Goal: Information Seeking & Learning: Learn about a topic

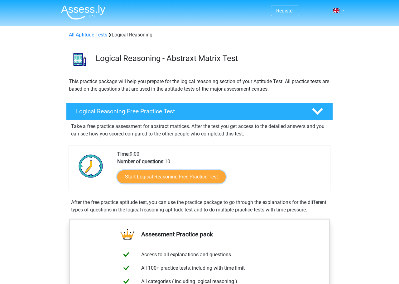
click at [196, 179] on link "Start Logical Reasoning Free Practice Test" at bounding box center [171, 176] width 108 height 13
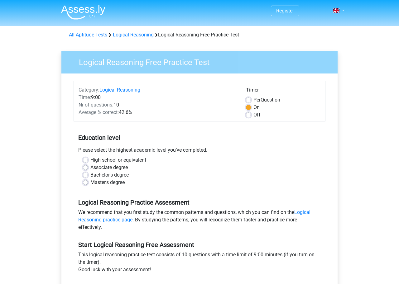
click at [90, 182] on label "Master's degree" at bounding box center [107, 182] width 34 height 7
click at [85, 182] on input "Master's degree" at bounding box center [85, 182] width 5 height 6
radio input "true"
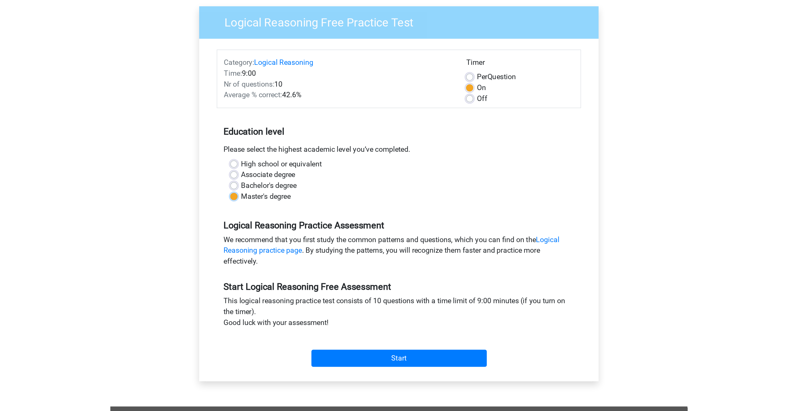
scroll to position [46, 0]
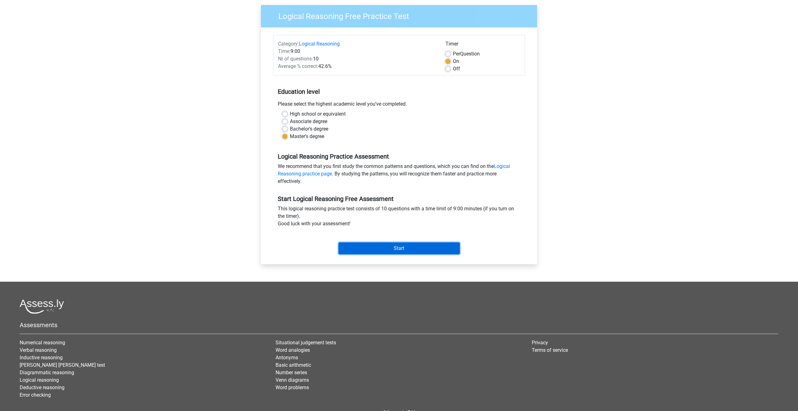
click at [389, 249] on input "Start" at bounding box center [398, 248] width 121 height 12
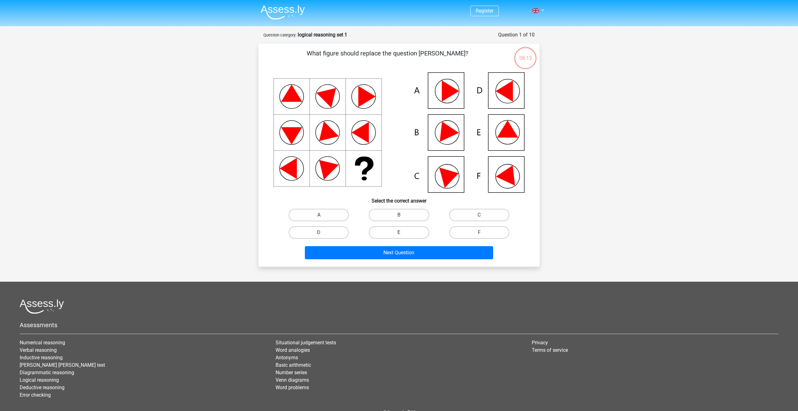
click at [407, 231] on label "E" at bounding box center [399, 232] width 60 height 12
click at [403, 232] on input "E" at bounding box center [401, 234] width 4 height 4
radio input "true"
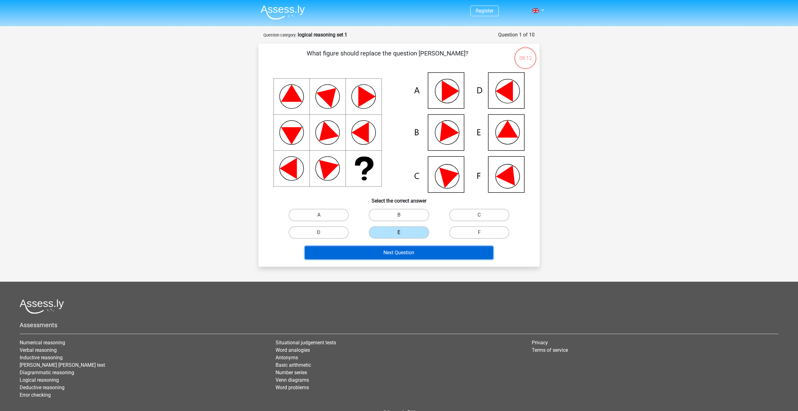
click at [413, 256] on button "Next Question" at bounding box center [399, 252] width 188 height 13
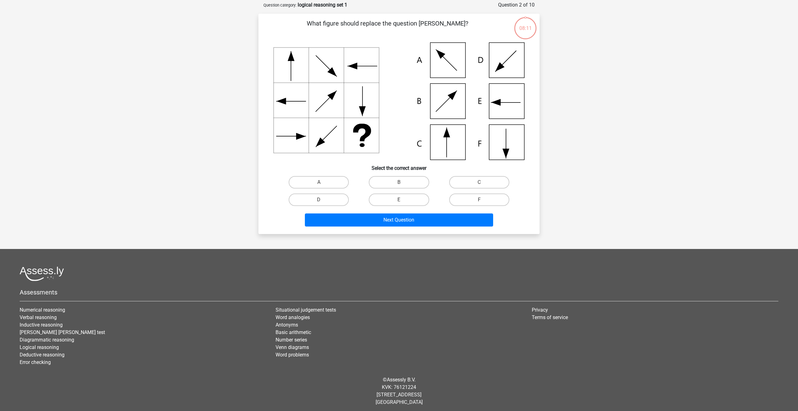
scroll to position [31, 0]
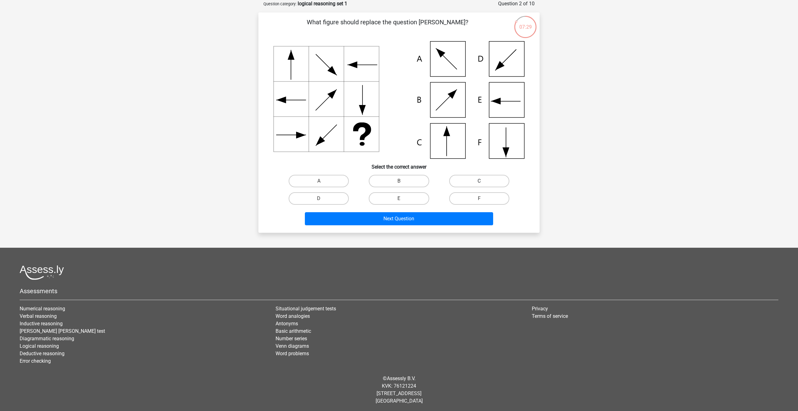
click at [474, 180] on label "C" at bounding box center [479, 181] width 60 height 12
click at [479, 181] on input "C" at bounding box center [481, 183] width 4 height 4
radio input "true"
click at [446, 213] on button "Next Question" at bounding box center [399, 218] width 188 height 13
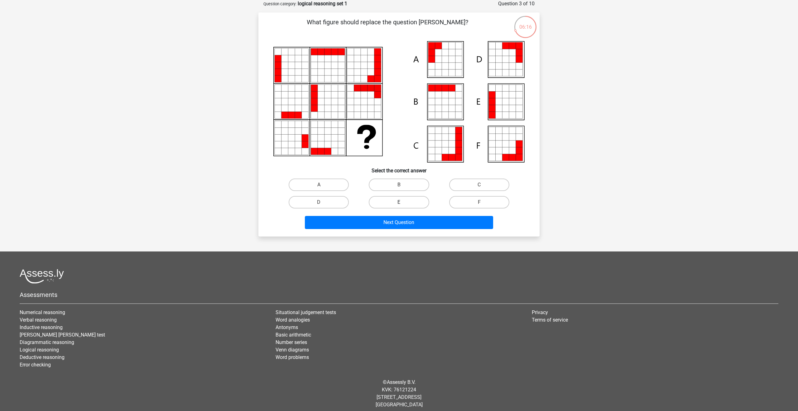
click at [382, 199] on label "E" at bounding box center [399, 202] width 60 height 12
click at [399, 202] on input "E" at bounding box center [401, 204] width 4 height 4
radio input "true"
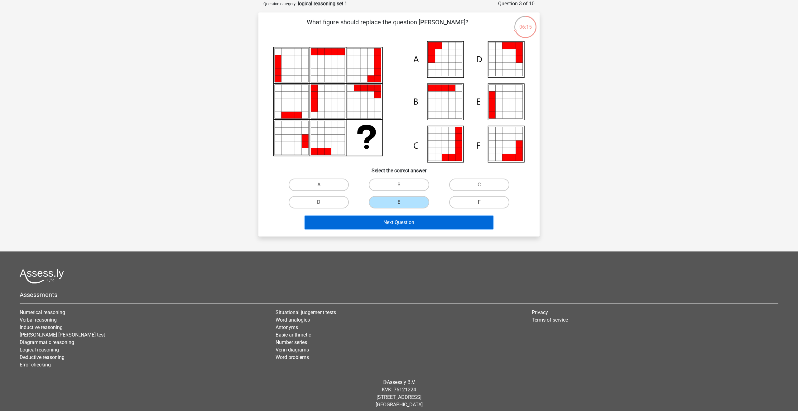
click at [398, 223] on button "Next Question" at bounding box center [399, 222] width 188 height 13
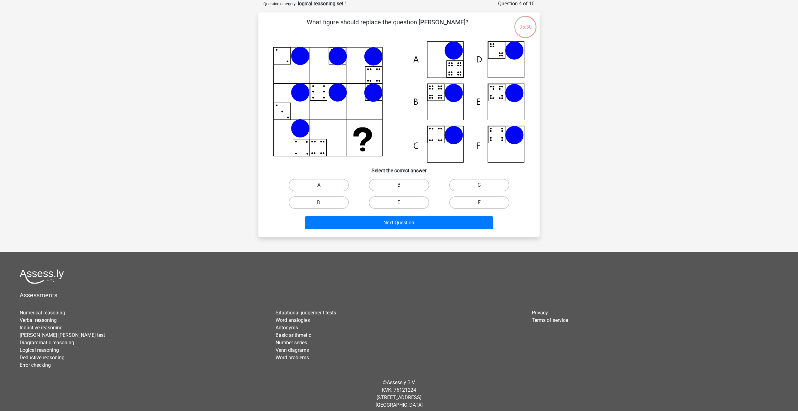
click at [392, 186] on label "B" at bounding box center [399, 185] width 60 height 12
click at [399, 186] on input "B" at bounding box center [401, 187] width 4 height 4
radio input "true"
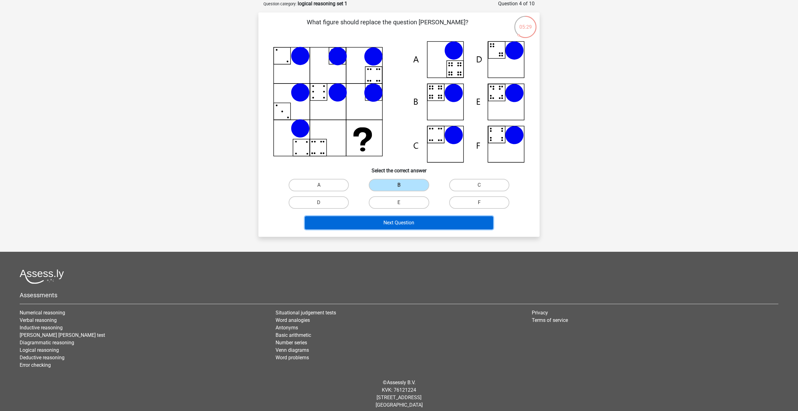
click at [414, 222] on button "Next Question" at bounding box center [399, 222] width 188 height 13
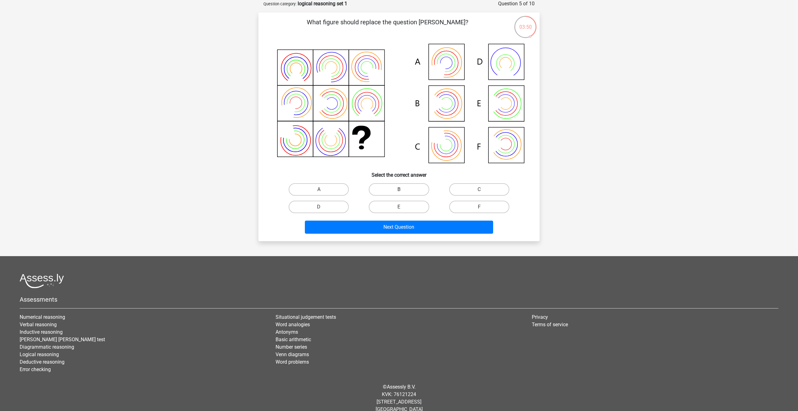
click at [412, 186] on label "B" at bounding box center [399, 189] width 60 height 12
click at [403, 189] on input "B" at bounding box center [401, 191] width 4 height 4
radio input "true"
click at [420, 226] on button "Next Question" at bounding box center [399, 227] width 188 height 13
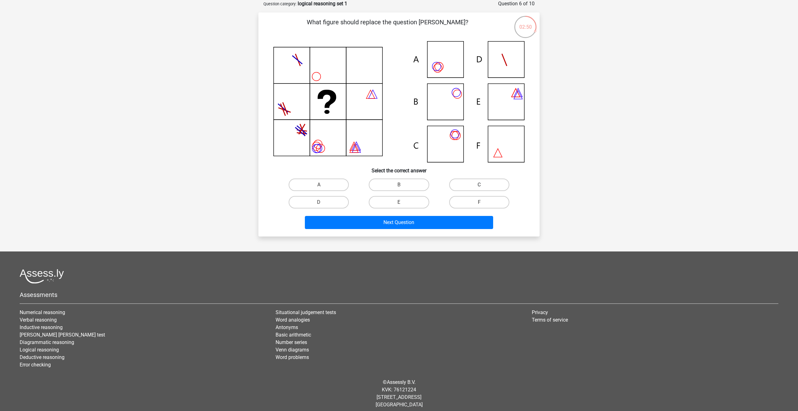
click at [471, 184] on label "C" at bounding box center [479, 185] width 60 height 12
click at [479, 185] on input "C" at bounding box center [481, 187] width 4 height 4
radio input "true"
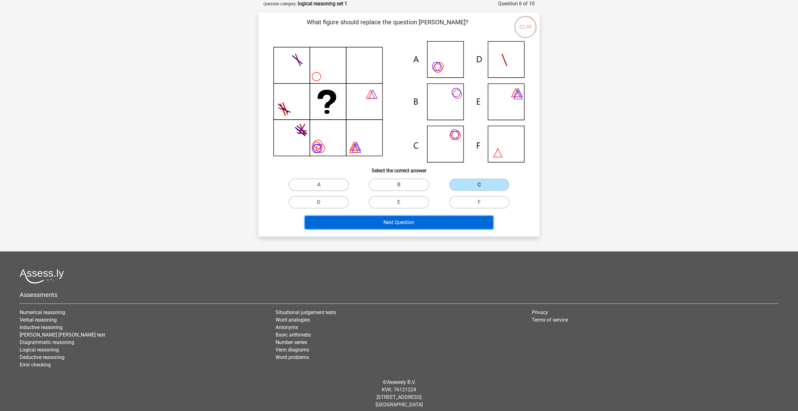
click at [438, 221] on button "Next Question" at bounding box center [399, 222] width 188 height 13
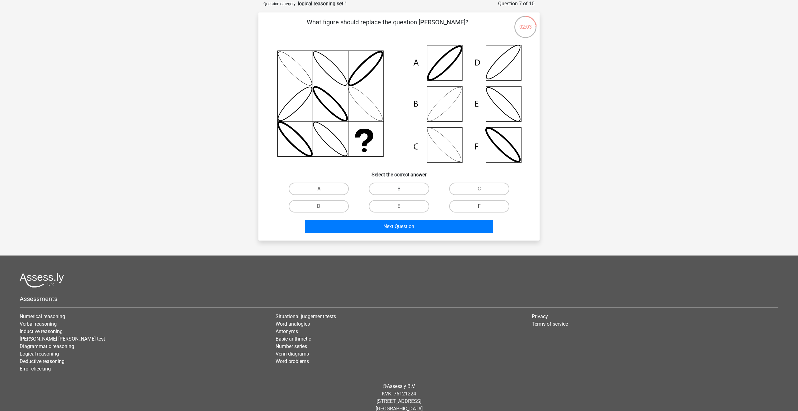
click at [395, 190] on label "B" at bounding box center [399, 189] width 60 height 12
click at [399, 190] on input "B" at bounding box center [401, 191] width 4 height 4
radio input "true"
click at [413, 225] on button "Next Question" at bounding box center [399, 226] width 188 height 13
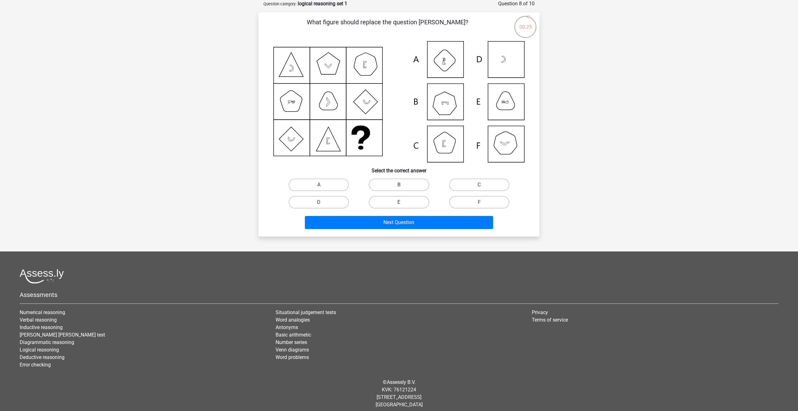
click at [410, 180] on label "B" at bounding box center [399, 185] width 60 height 12
click at [403, 185] on input "B" at bounding box center [401, 187] width 4 height 4
radio input "true"
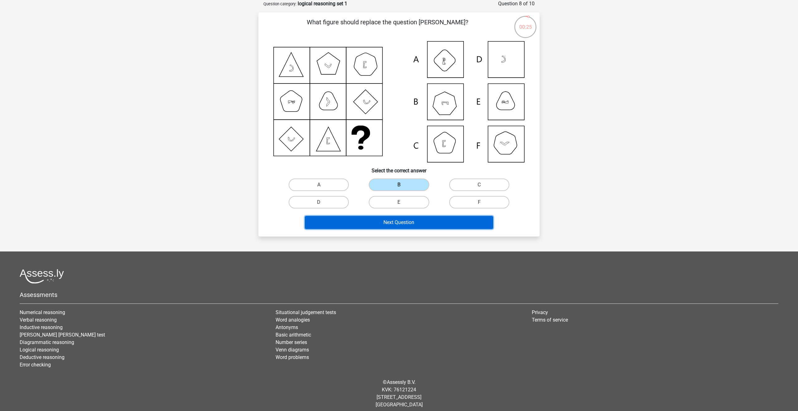
click at [421, 221] on button "Next Question" at bounding box center [399, 222] width 188 height 13
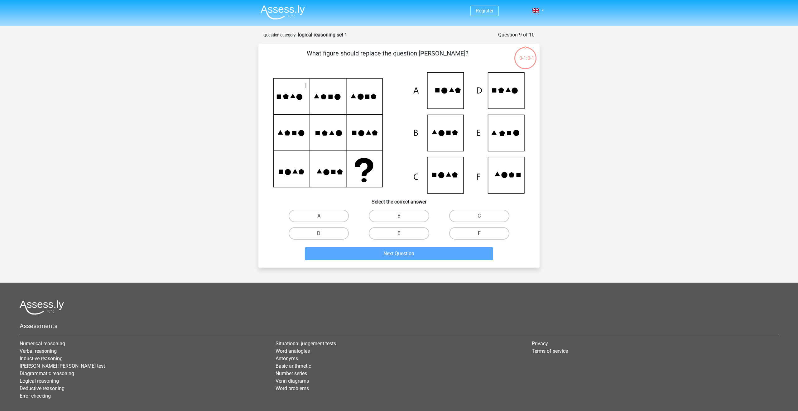
scroll to position [31, 0]
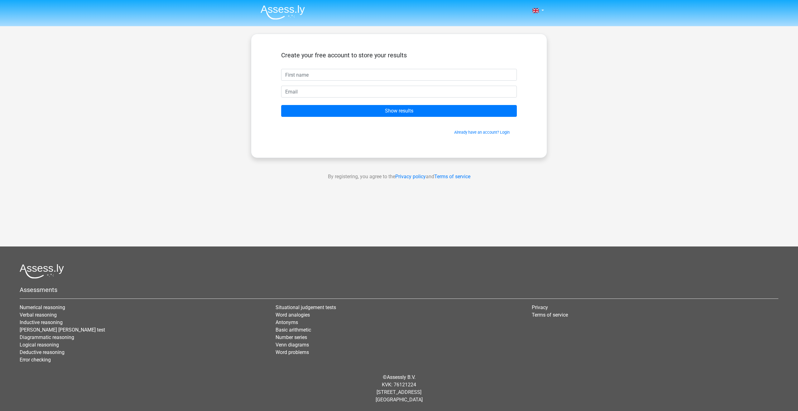
click at [351, 78] on input "text" at bounding box center [399, 75] width 236 height 12
type input "[PERSON_NAME]"
click at [336, 94] on input "email" at bounding box center [399, 92] width 236 height 12
type input "[EMAIL_ADDRESS][DOMAIN_NAME]"
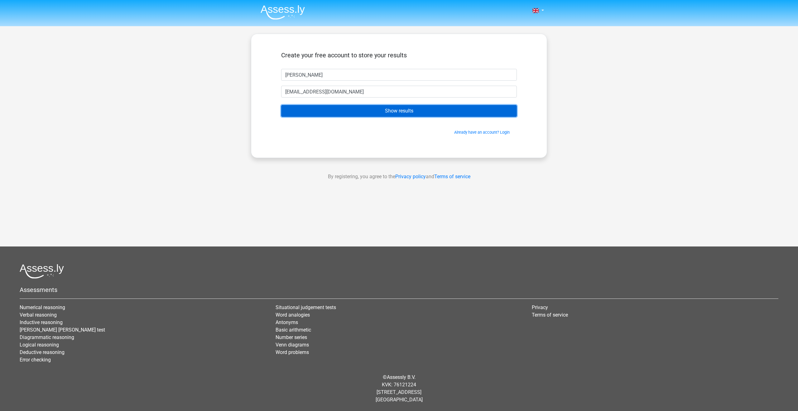
click at [350, 112] on input "Show results" at bounding box center [399, 111] width 236 height 12
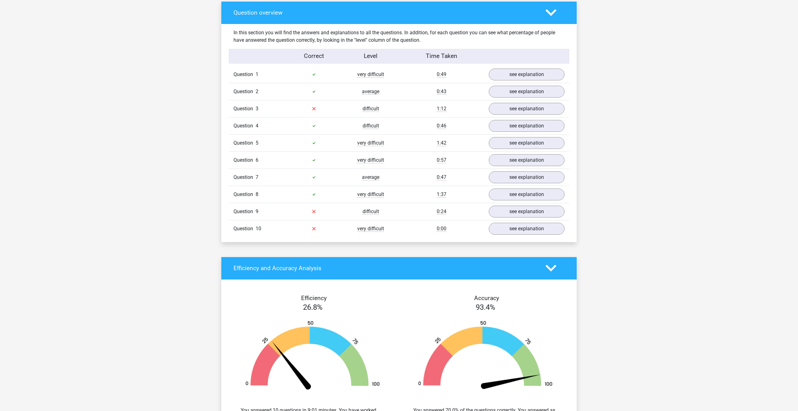
scroll to position [463, 0]
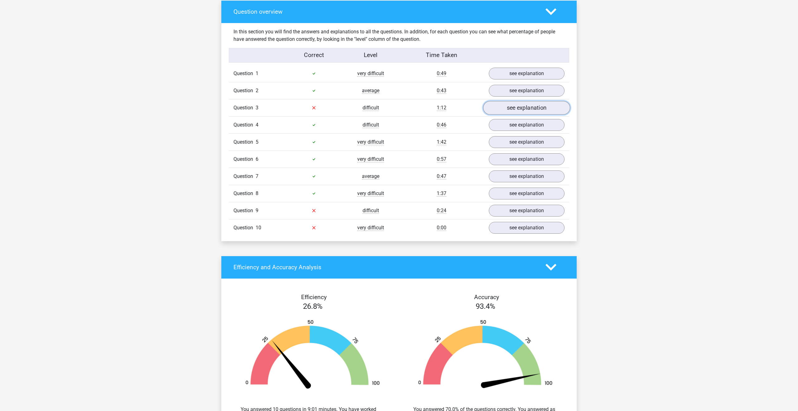
click at [505, 105] on link "see explanation" at bounding box center [526, 108] width 87 height 14
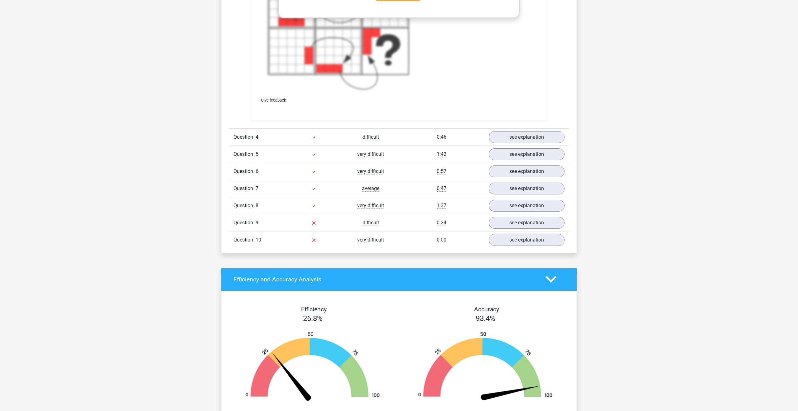
scroll to position [928, 0]
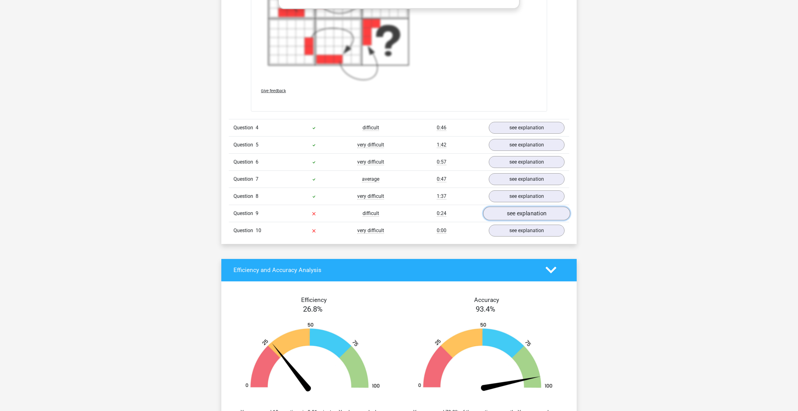
click at [496, 212] on link "see explanation" at bounding box center [526, 214] width 87 height 14
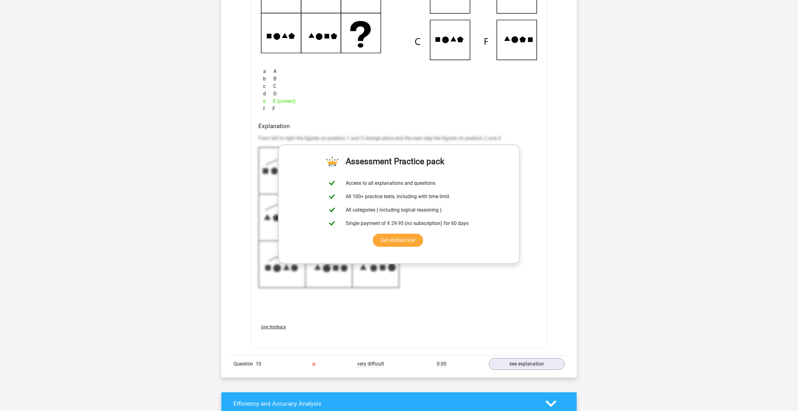
scroll to position [1296, 0]
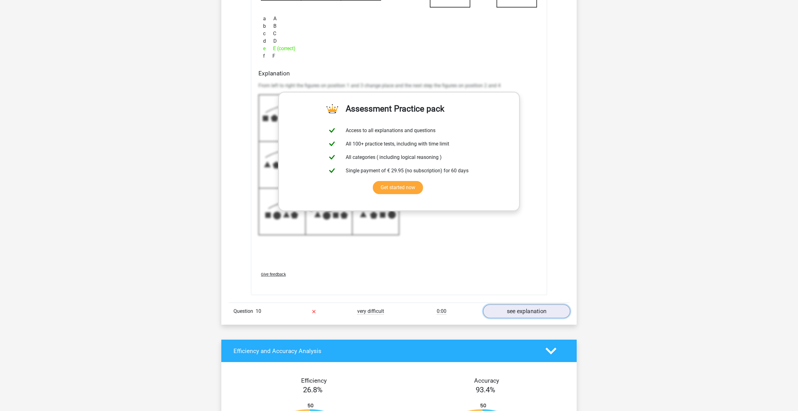
click at [502, 312] on link "see explanation" at bounding box center [526, 311] width 87 height 14
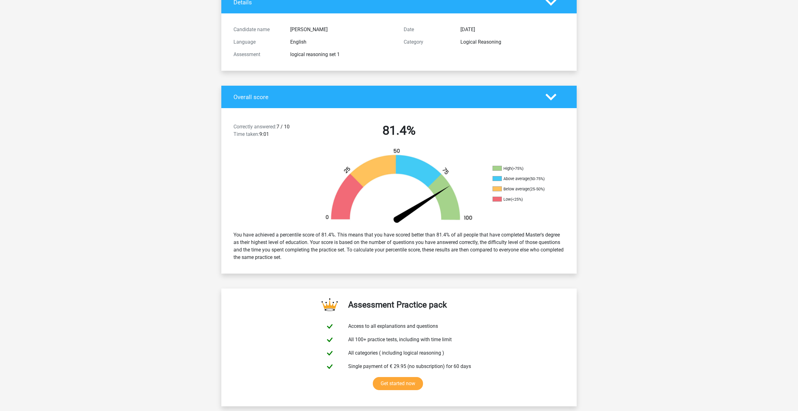
scroll to position [0, 0]
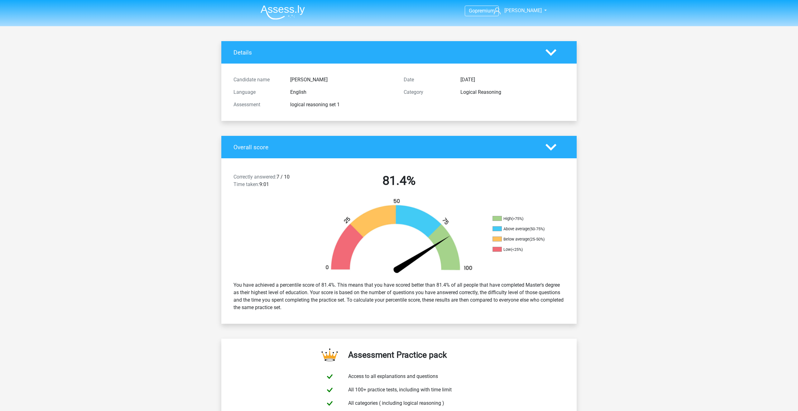
click at [277, 15] on img at bounding box center [282, 12] width 44 height 15
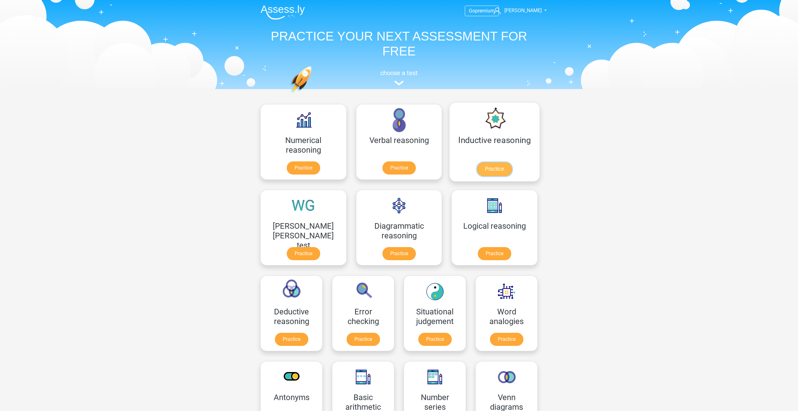
click at [477, 169] on link "Practice" at bounding box center [494, 169] width 35 height 14
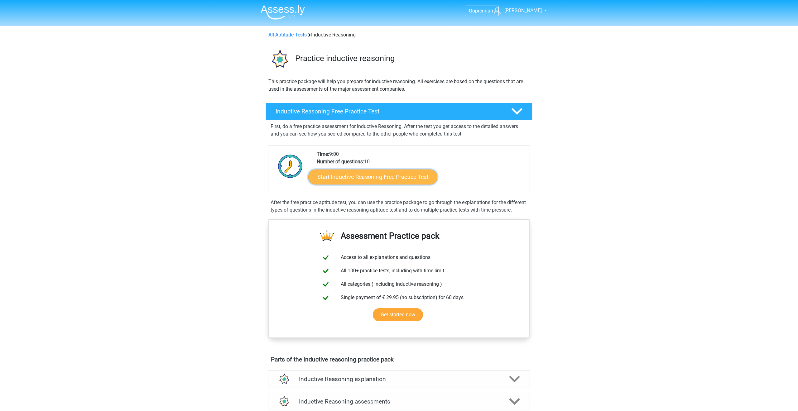
click at [378, 177] on link "Start Inductive Reasoning Free Practice Test" at bounding box center [372, 176] width 129 height 15
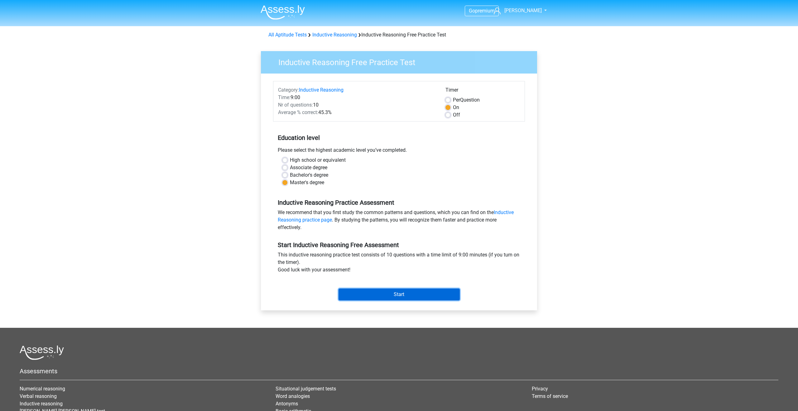
click at [411, 295] on input "Start" at bounding box center [398, 295] width 121 height 12
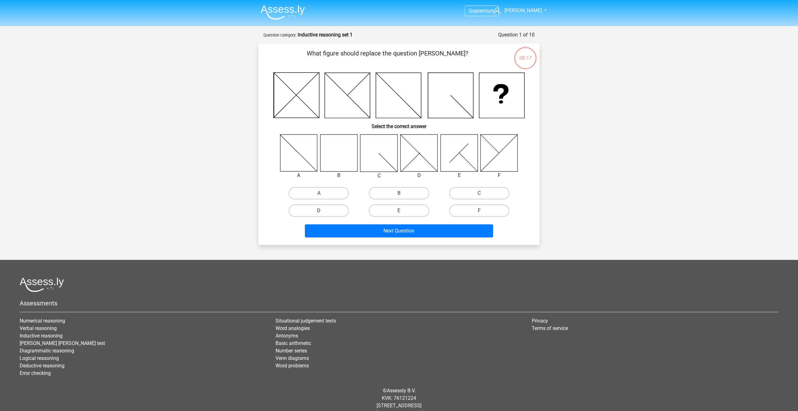
click at [330, 208] on label "D" at bounding box center [319, 210] width 60 height 12
click at [323, 211] on input "D" at bounding box center [321, 213] width 4 height 4
radio input "true"
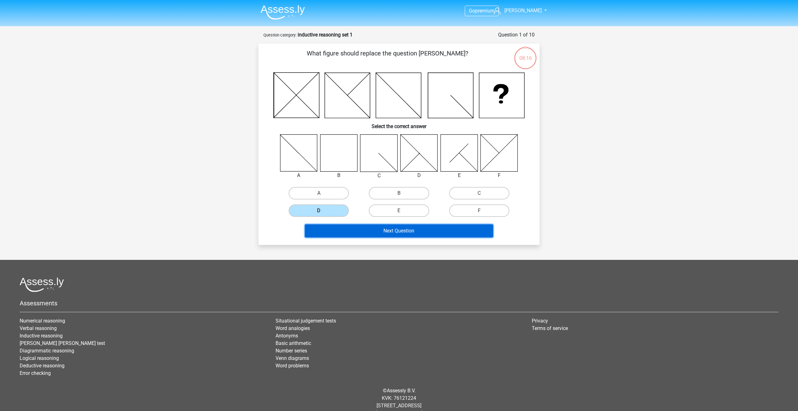
click at [384, 231] on button "Next Question" at bounding box center [399, 230] width 188 height 13
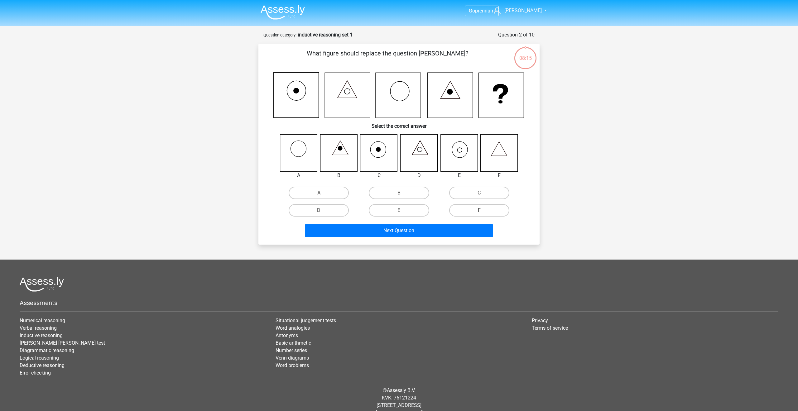
scroll to position [13, 0]
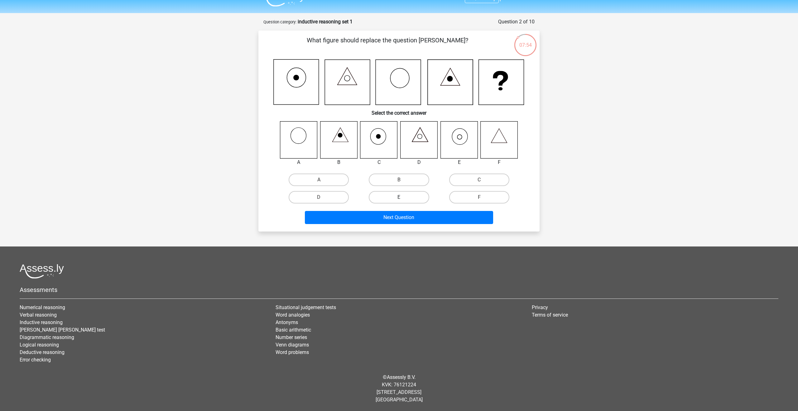
click at [411, 196] on label "E" at bounding box center [399, 197] width 60 height 12
click at [403, 197] on input "E" at bounding box center [401, 199] width 4 height 4
radio input "true"
click at [416, 219] on button "Next Question" at bounding box center [399, 217] width 188 height 13
click at [405, 179] on label "B" at bounding box center [399, 180] width 60 height 12
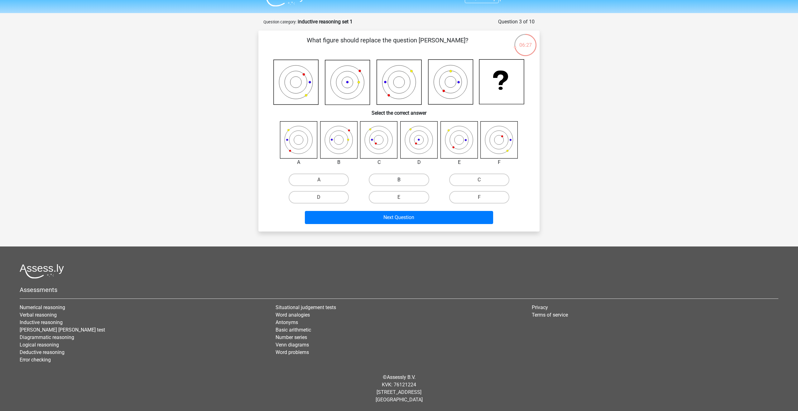
click at [403, 180] on input "B" at bounding box center [401, 182] width 4 height 4
radio input "true"
click at [410, 220] on button "Next Question" at bounding box center [399, 217] width 188 height 13
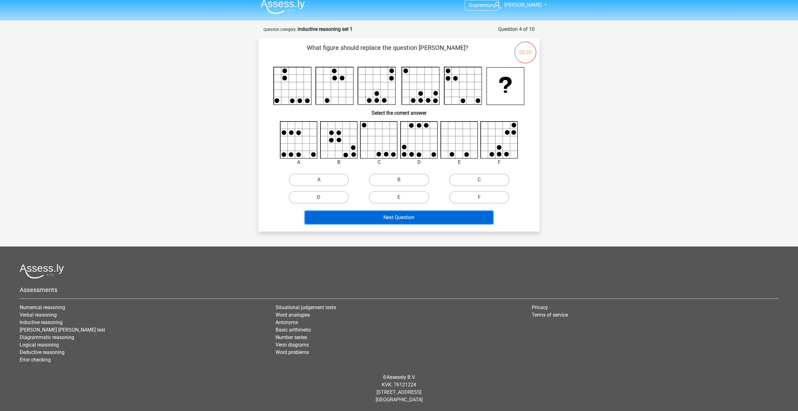
click at [358, 216] on button "Next Question" at bounding box center [399, 217] width 188 height 13
click at [333, 180] on label "A" at bounding box center [319, 180] width 60 height 12
click at [323, 180] on input "A" at bounding box center [321, 182] width 4 height 4
radio input "true"
click at [395, 216] on button "Next Question" at bounding box center [399, 217] width 188 height 13
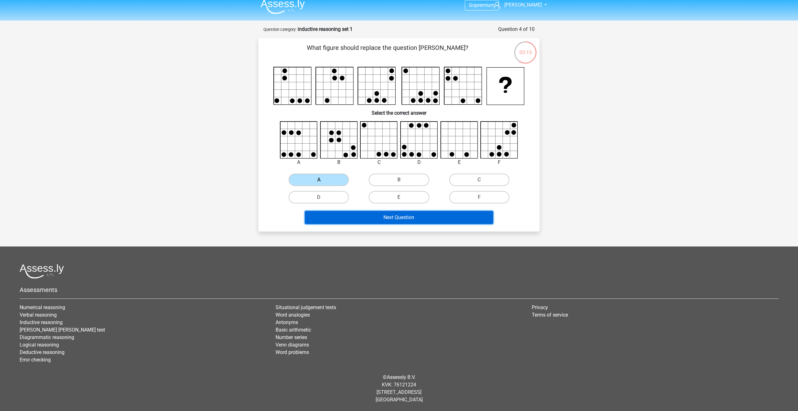
click at [380, 217] on button "Next Question" at bounding box center [399, 217] width 188 height 13
click at [329, 178] on label "A" at bounding box center [319, 180] width 60 height 12
click at [323, 180] on input "A" at bounding box center [321, 182] width 4 height 4
click at [405, 178] on label "B" at bounding box center [399, 180] width 60 height 12
click at [403, 180] on input "B" at bounding box center [401, 182] width 4 height 4
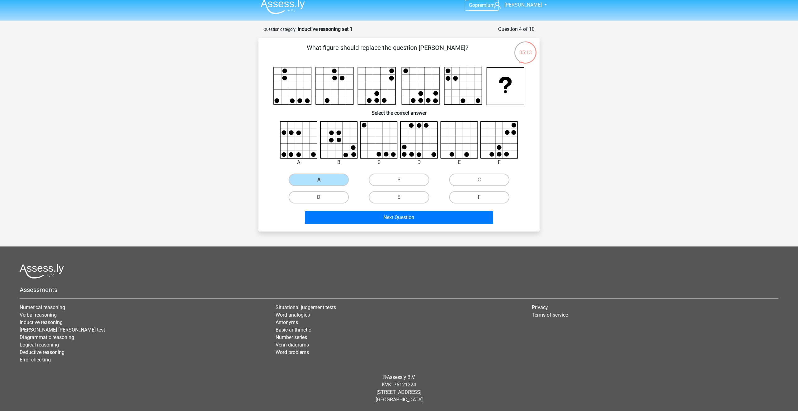
radio input "true"
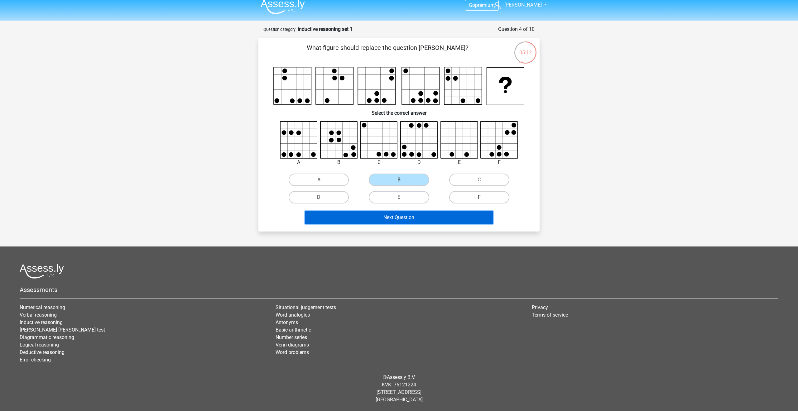
click at [409, 217] on button "Next Question" at bounding box center [399, 217] width 188 height 13
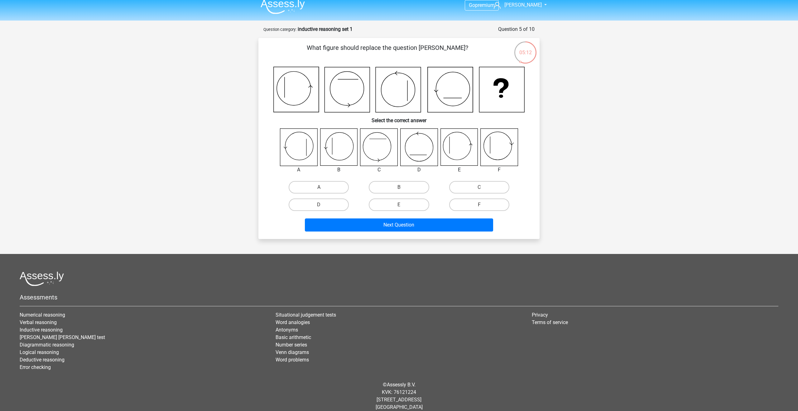
scroll to position [13, 0]
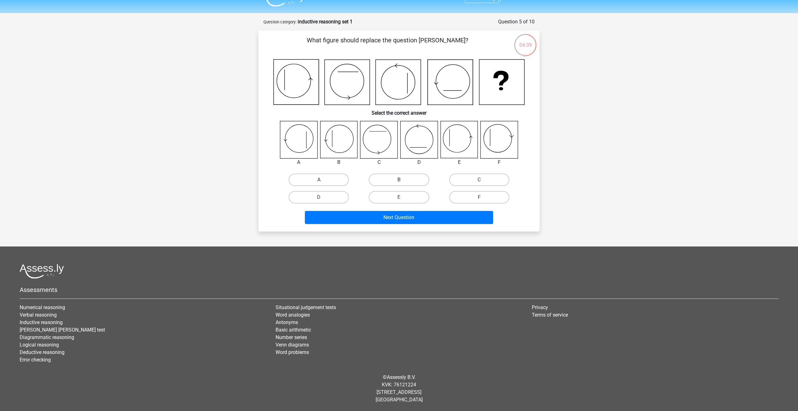
click at [400, 177] on label "B" at bounding box center [399, 180] width 60 height 12
click at [400, 180] on input "B" at bounding box center [401, 182] width 4 height 4
radio input "true"
click at [419, 226] on div "Next Question" at bounding box center [399, 219] width 241 height 16
click at [416, 216] on button "Next Question" at bounding box center [399, 217] width 188 height 13
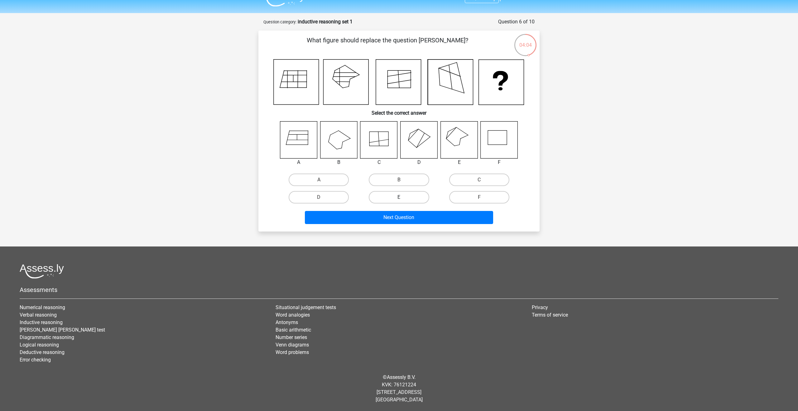
click at [414, 197] on label "E" at bounding box center [399, 197] width 60 height 12
click at [403, 197] on input "E" at bounding box center [401, 199] width 4 height 4
radio input "true"
click at [415, 221] on button "Next Question" at bounding box center [399, 217] width 188 height 13
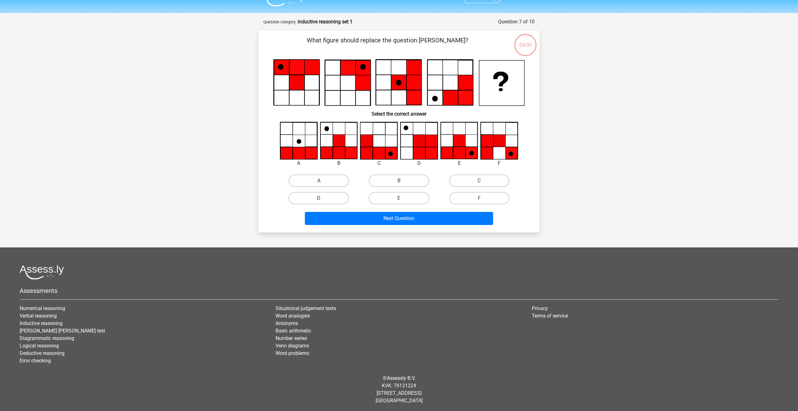
scroll to position [14, 0]
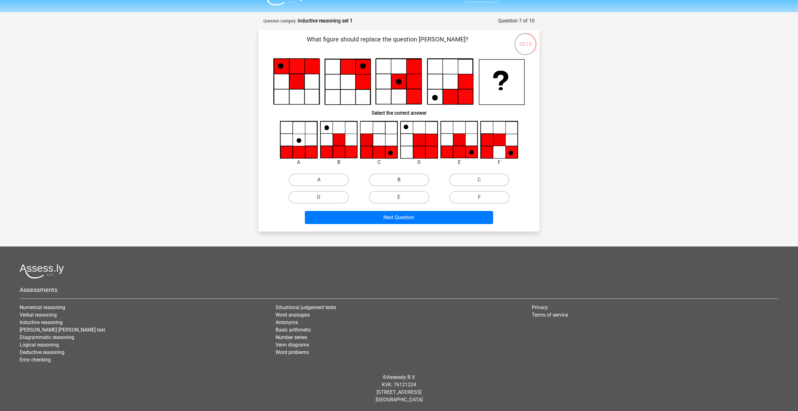
click at [406, 176] on label "B" at bounding box center [399, 180] width 60 height 12
click at [403, 180] on input "B" at bounding box center [401, 182] width 4 height 4
radio input "true"
click at [417, 218] on button "Next Question" at bounding box center [399, 217] width 188 height 13
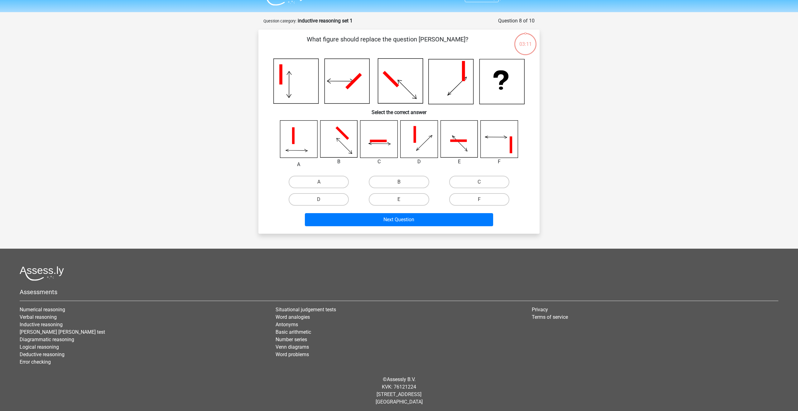
scroll to position [16, 0]
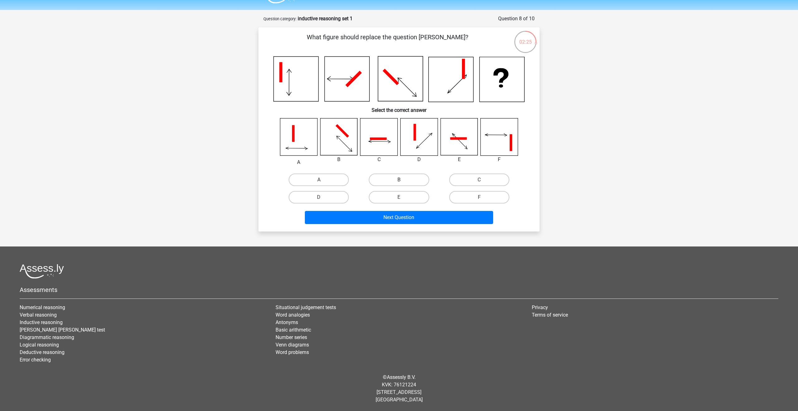
click at [398, 179] on label "B" at bounding box center [399, 180] width 60 height 12
click at [399, 180] on input "B" at bounding box center [401, 182] width 4 height 4
radio input "true"
click at [427, 217] on button "Next Question" at bounding box center [399, 217] width 188 height 13
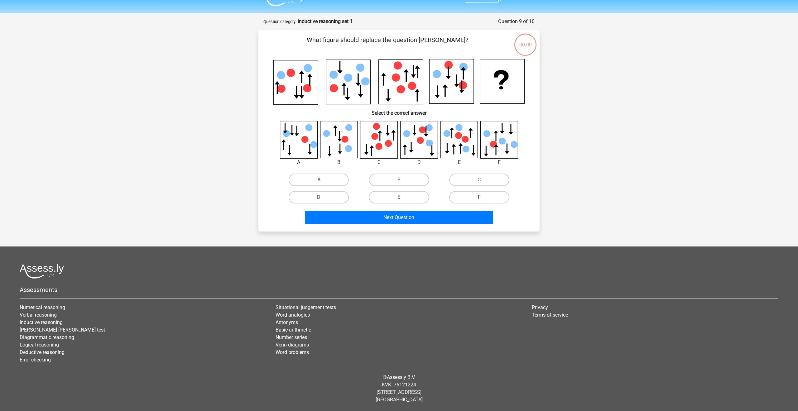
scroll to position [13, 0]
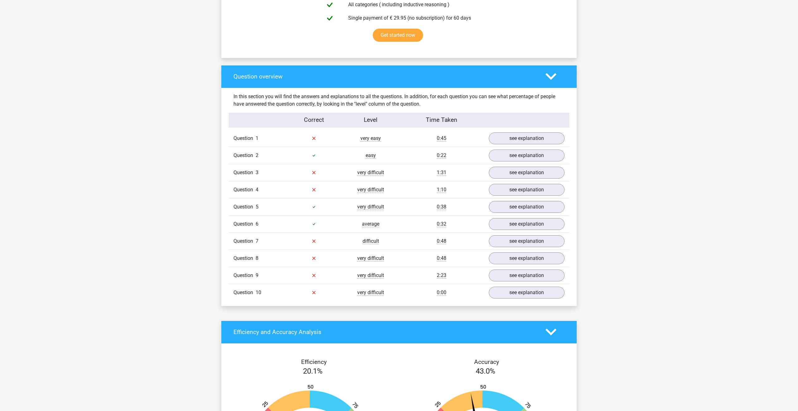
scroll to position [399, 0]
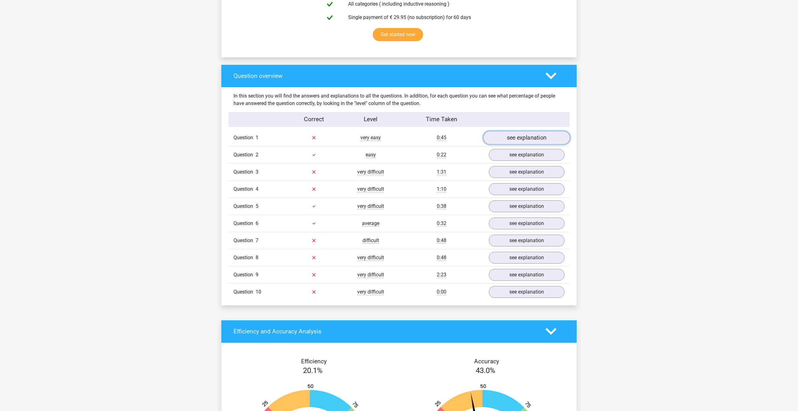
click at [504, 137] on link "see explanation" at bounding box center [526, 138] width 87 height 14
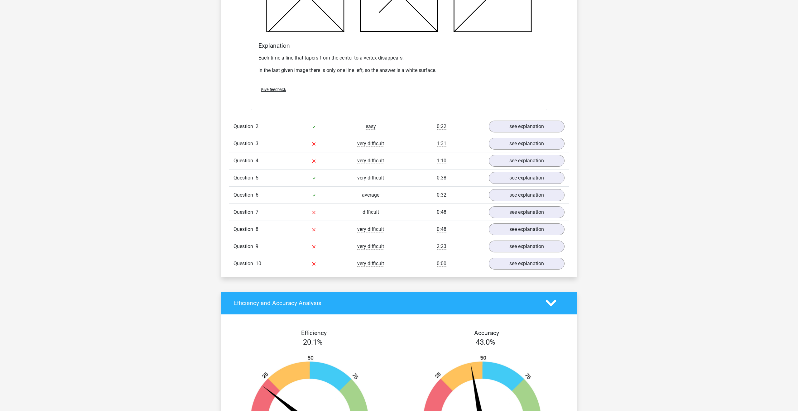
scroll to position [791, 0]
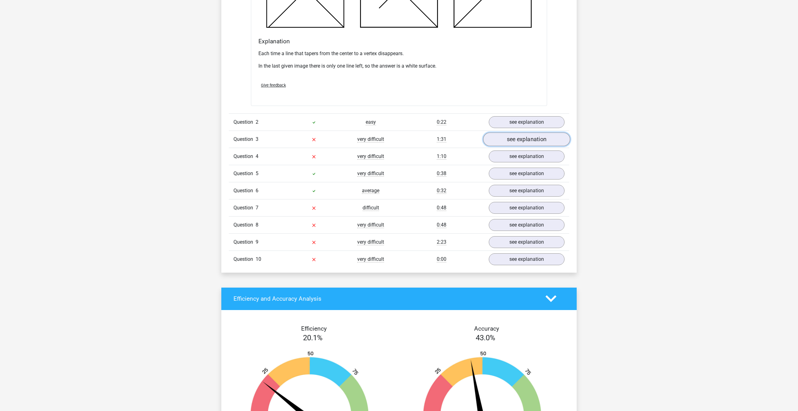
click at [508, 142] on link "see explanation" at bounding box center [526, 139] width 87 height 14
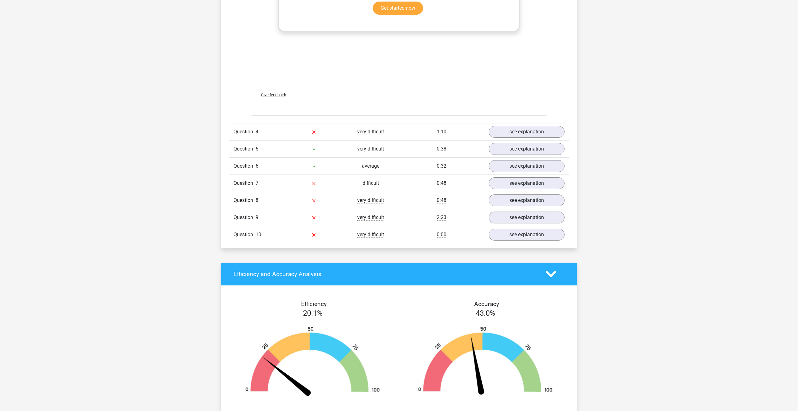
scroll to position [1334, 0]
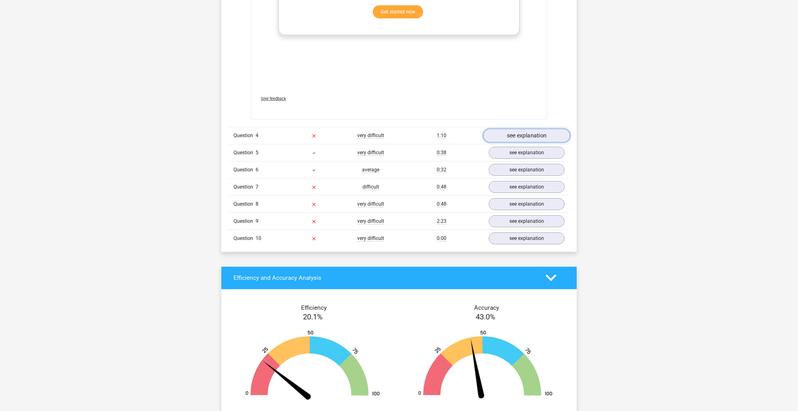
click at [510, 135] on link "see explanation" at bounding box center [526, 136] width 87 height 14
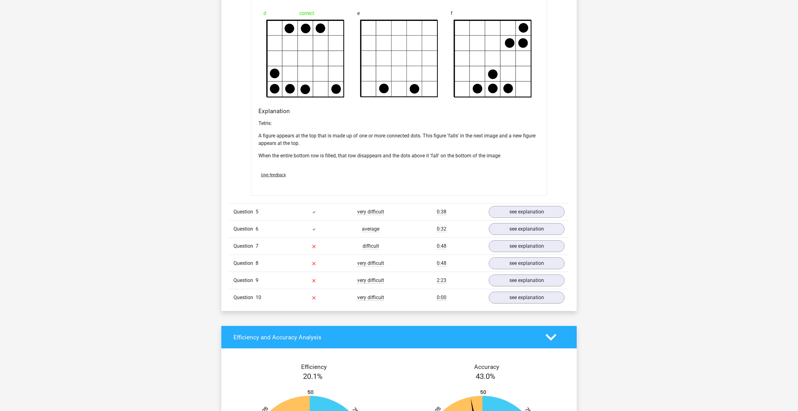
scroll to position [1647, 0]
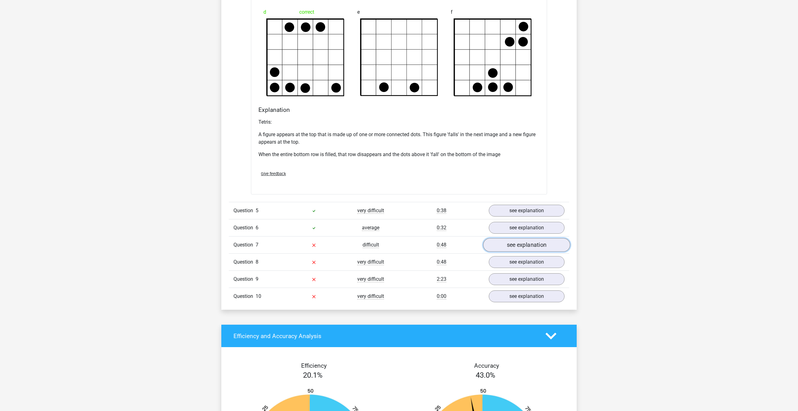
click at [497, 242] on link "see explanation" at bounding box center [526, 245] width 87 height 14
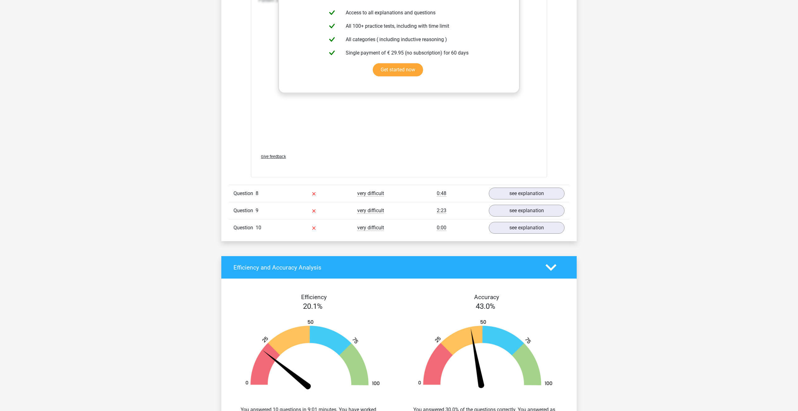
scroll to position [2239, 0]
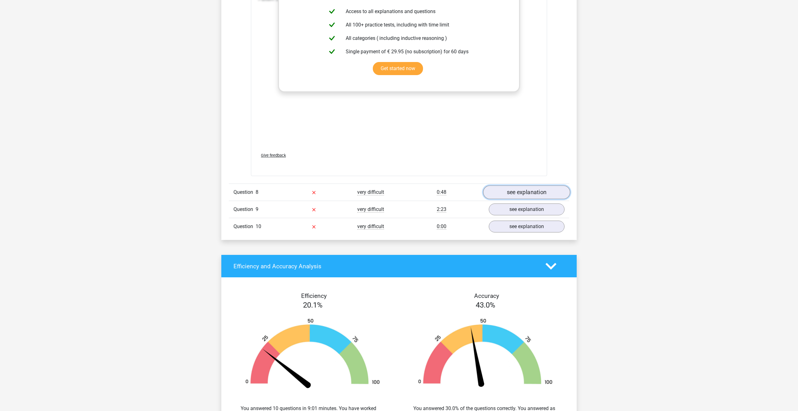
click at [499, 198] on link "see explanation" at bounding box center [526, 193] width 87 height 14
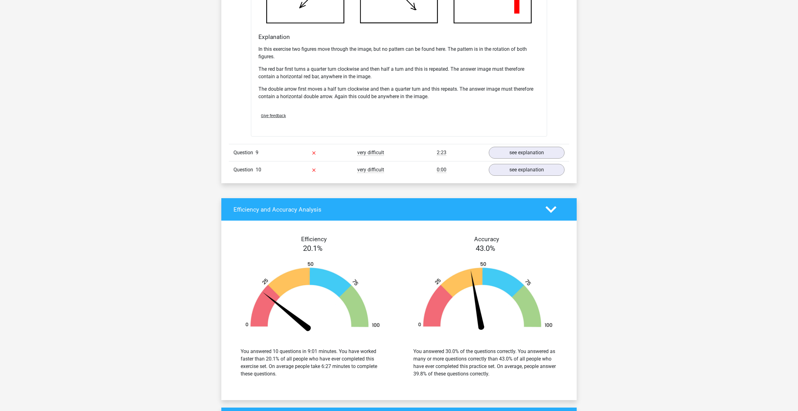
scroll to position [2691, 0]
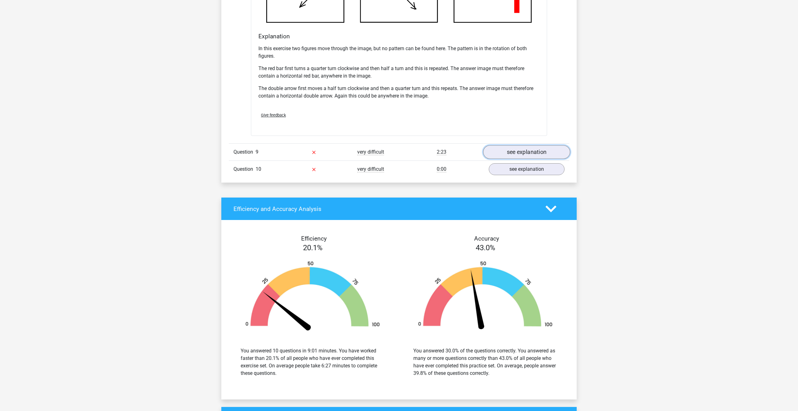
click at [506, 153] on link "see explanation" at bounding box center [526, 152] width 87 height 14
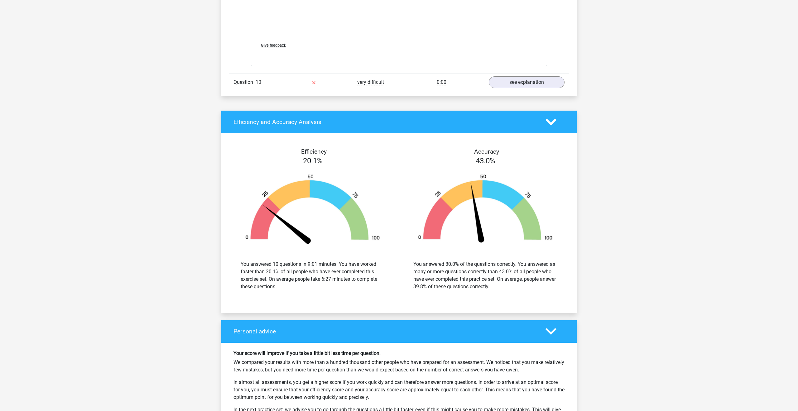
scroll to position [3289, 0]
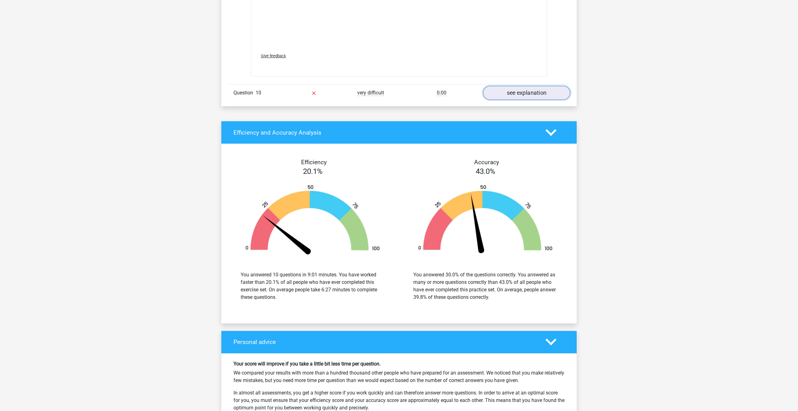
click at [503, 90] on link "see explanation" at bounding box center [526, 93] width 87 height 14
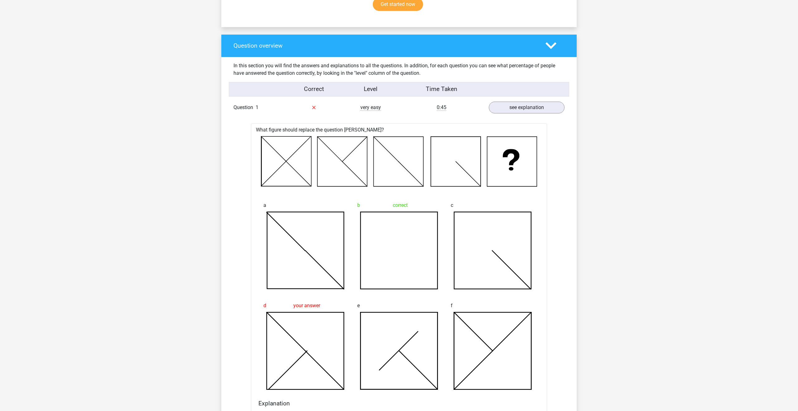
scroll to position [0, 0]
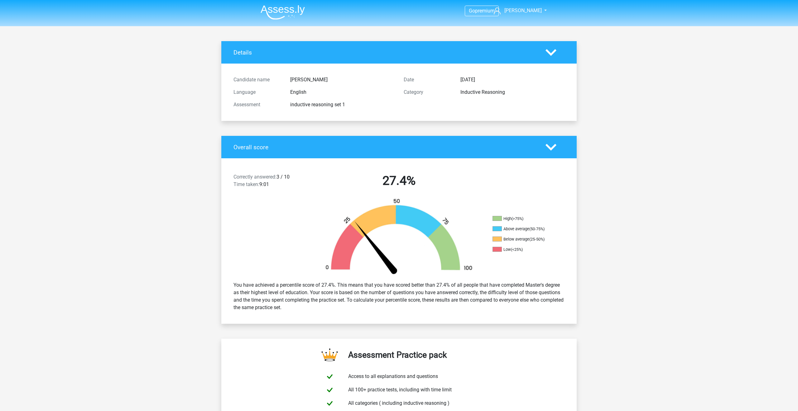
click at [281, 15] on img at bounding box center [282, 12] width 44 height 15
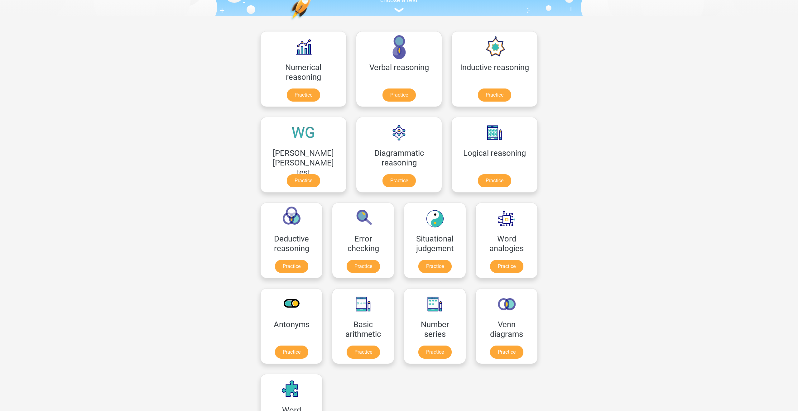
scroll to position [74, 0]
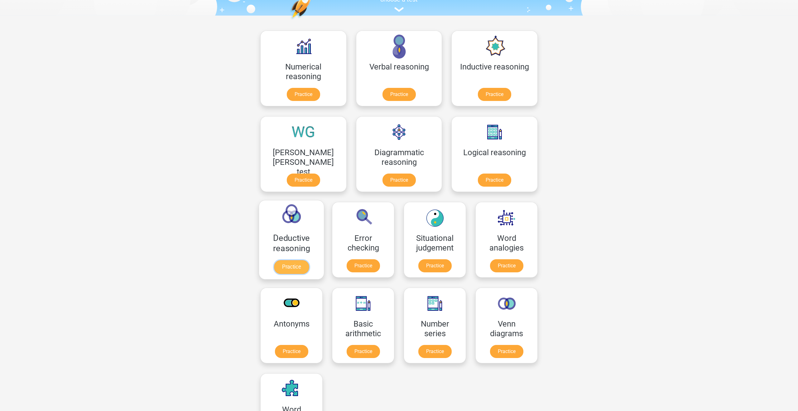
click at [309, 260] on link "Practice" at bounding box center [291, 267] width 35 height 14
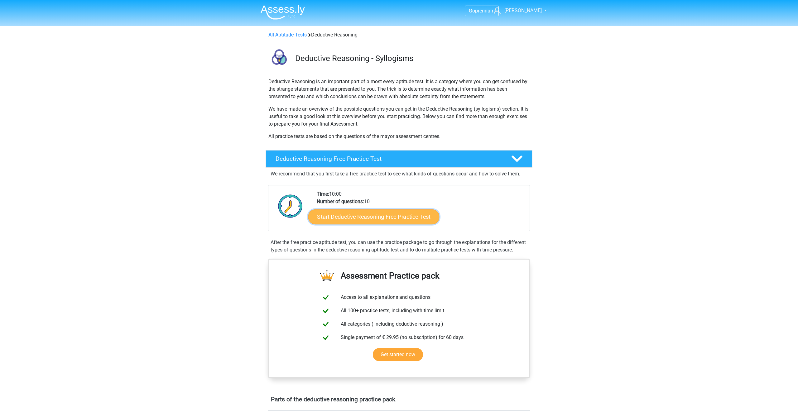
click at [405, 219] on link "Start Deductive Reasoning Free Practice Test" at bounding box center [373, 216] width 131 height 15
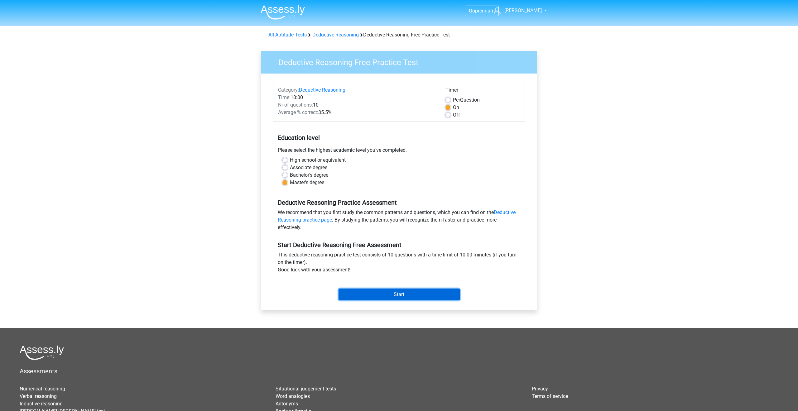
click at [386, 296] on input "Start" at bounding box center [398, 295] width 121 height 12
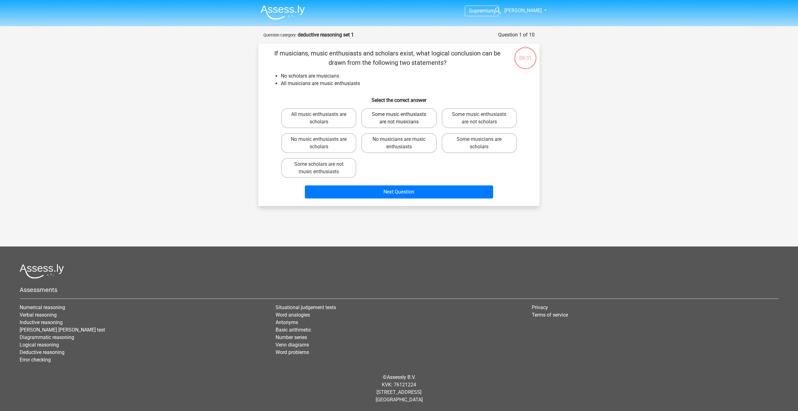
click at [425, 119] on label "Some music enthusiasts are not musicians" at bounding box center [398, 118] width 75 height 20
click at [403, 118] on input "Some music enthusiasts are not musicians" at bounding box center [401, 116] width 4 height 4
radio input "true"
click at [452, 131] on div "Some musicians are scholars" at bounding box center [479, 143] width 80 height 25
click at [452, 140] on label "Some musicians are scholars" at bounding box center [478, 143] width 75 height 20
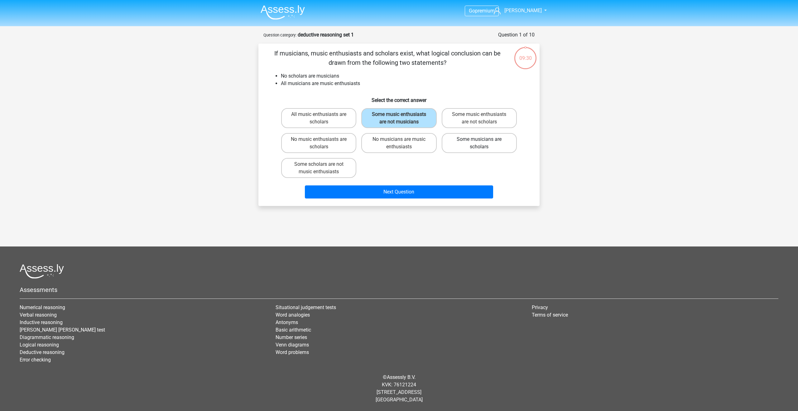
click at [479, 140] on input "Some musicians are scholars" at bounding box center [481, 141] width 4 height 4
radio input "true"
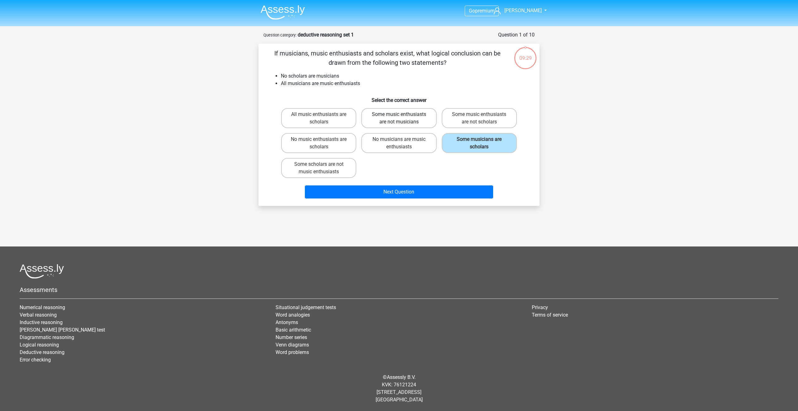
click at [408, 122] on label "Some music enthusiasts are not musicians" at bounding box center [398, 118] width 75 height 20
click at [403, 118] on input "Some music enthusiasts are not musicians" at bounding box center [401, 116] width 4 height 4
radio input "true"
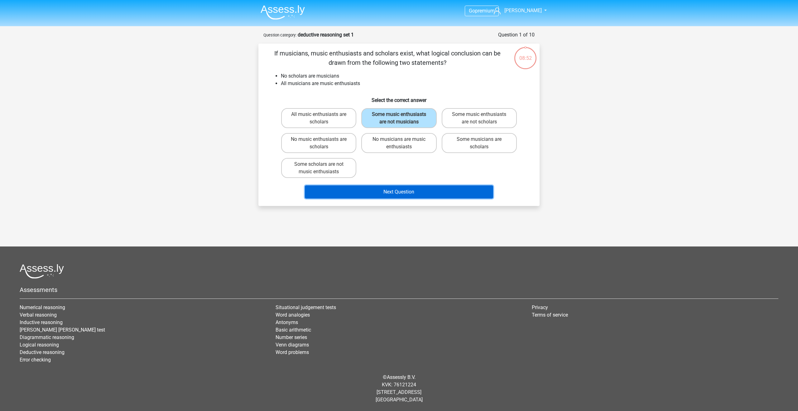
click at [412, 189] on button "Next Question" at bounding box center [399, 191] width 188 height 13
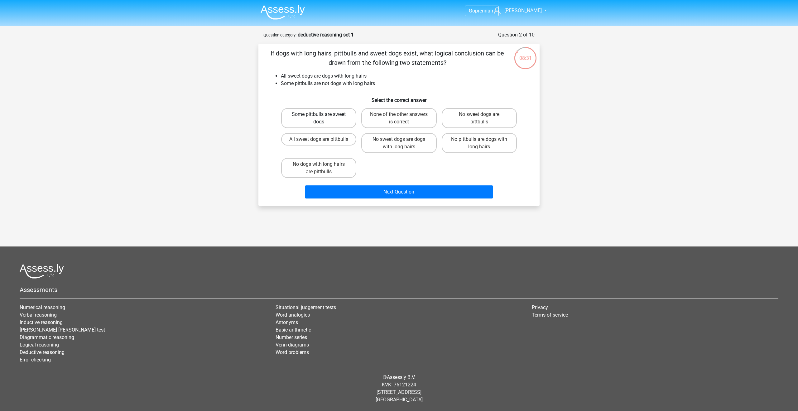
click at [317, 112] on label "Some pittbulls are sweet dogs" at bounding box center [318, 118] width 75 height 20
click at [319, 114] on input "Some pittbulls are sweet dogs" at bounding box center [321, 116] width 4 height 4
radio input "true"
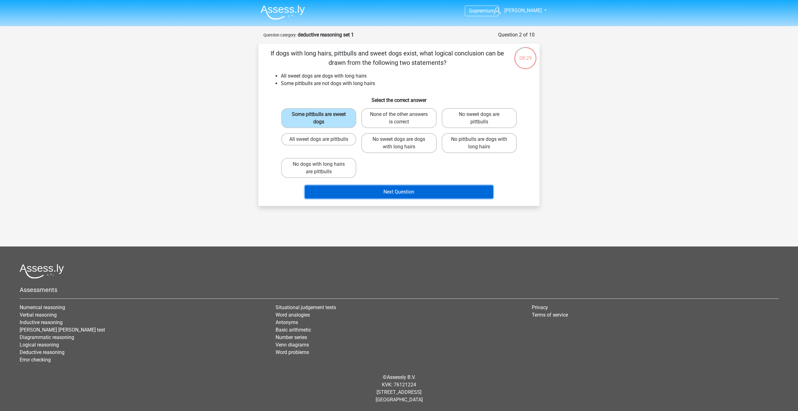
click at [390, 188] on button "Next Question" at bounding box center [399, 191] width 188 height 13
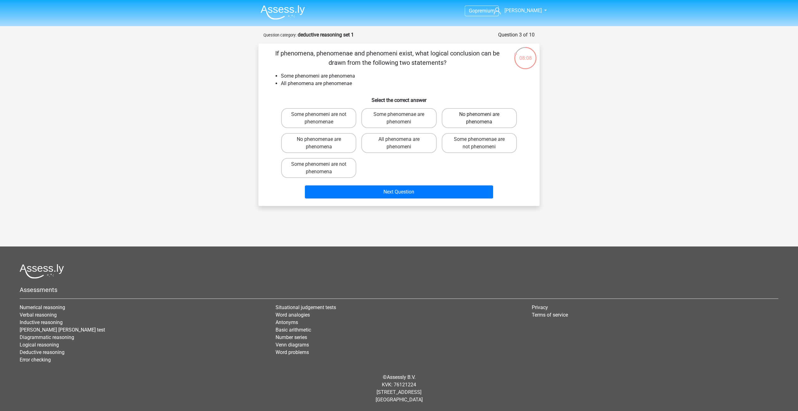
click at [489, 124] on label "No phenomeni are phenomena" at bounding box center [478, 118] width 75 height 20
click at [483, 118] on input "No phenomeni are phenomena" at bounding box center [481, 116] width 4 height 4
radio input "true"
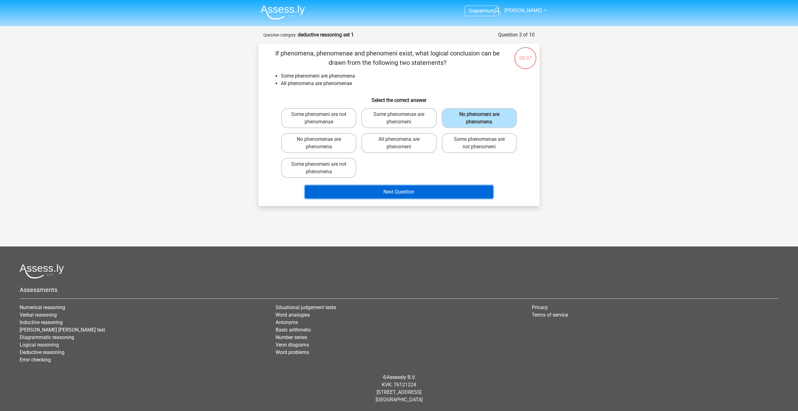
click at [458, 190] on button "Next Question" at bounding box center [399, 191] width 188 height 13
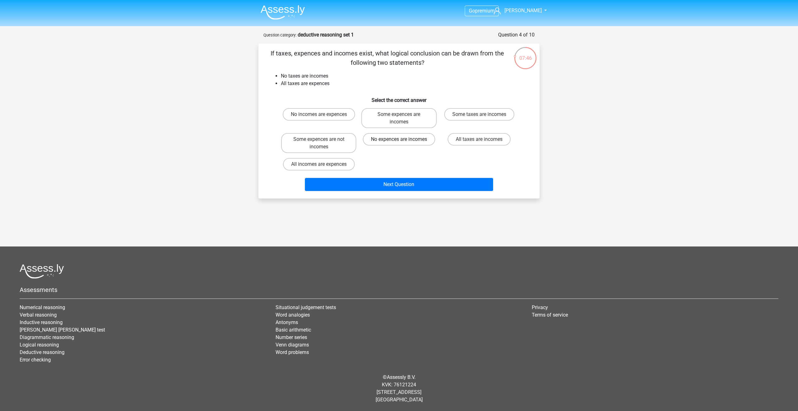
click at [409, 141] on label "No expences are incomes" at bounding box center [399, 139] width 72 height 12
click at [403, 141] on input "No expences are incomes" at bounding box center [401, 141] width 4 height 4
radio input "true"
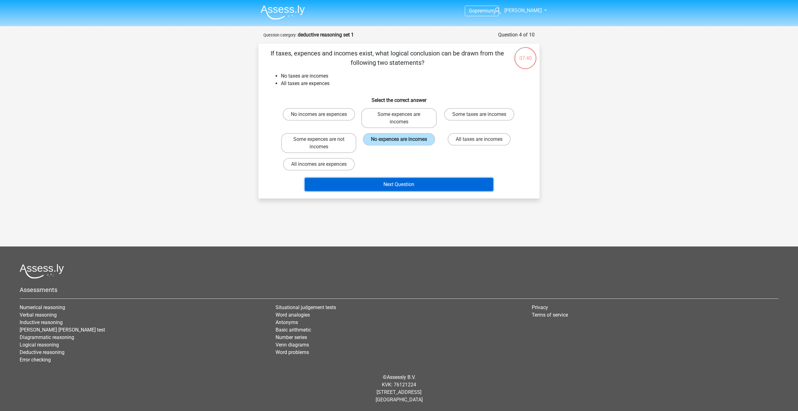
click at [401, 184] on button "Next Question" at bounding box center [399, 184] width 188 height 13
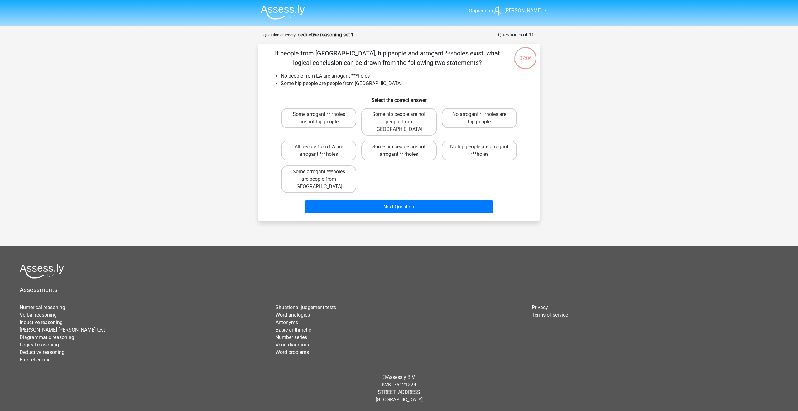
click at [418, 148] on label "Some hip people are not arrogant ***holes" at bounding box center [398, 151] width 75 height 20
click at [403, 148] on input "Some hip people are not arrogant ***holes" at bounding box center [401, 149] width 4 height 4
radio input "true"
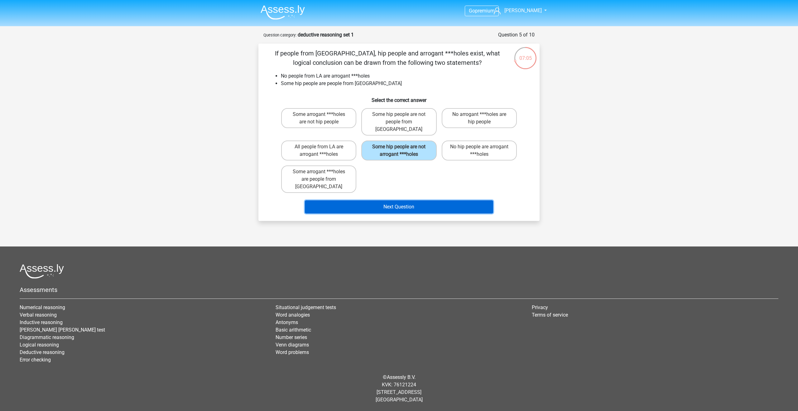
click at [415, 200] on button "Next Question" at bounding box center [399, 206] width 188 height 13
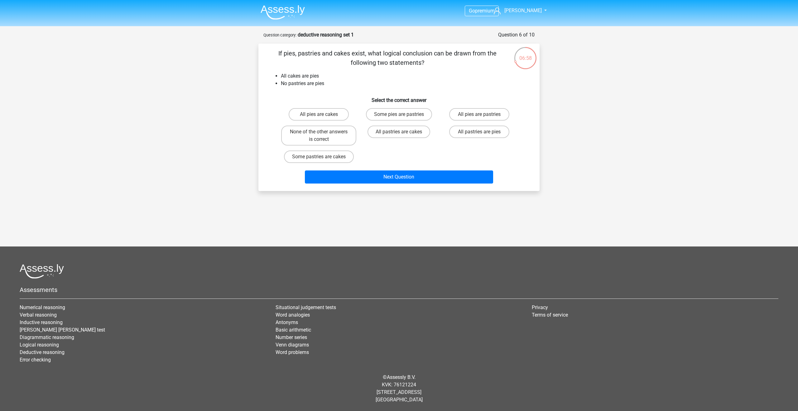
click at [403, 152] on div "All pies are cakes Some pies are pastries All pies are pastries None of the oth…" at bounding box center [399, 136] width 241 height 60
click at [344, 132] on label "None of the other answers is correct" at bounding box center [318, 136] width 75 height 20
click at [323, 132] on input "None of the other answers is correct" at bounding box center [321, 134] width 4 height 4
radio input "true"
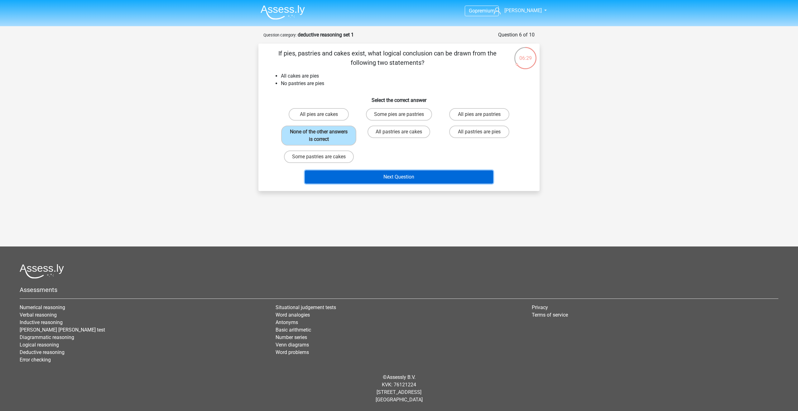
click at [392, 177] on button "Next Question" at bounding box center [399, 176] width 188 height 13
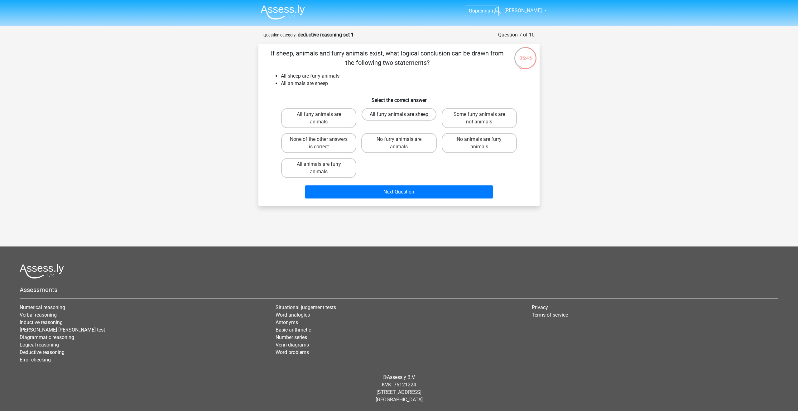
click at [401, 119] on label "All furry animals are sheep" at bounding box center [398, 114] width 75 height 12
click at [401, 118] on input "All furry animals are sheep" at bounding box center [401, 116] width 4 height 4
radio input "true"
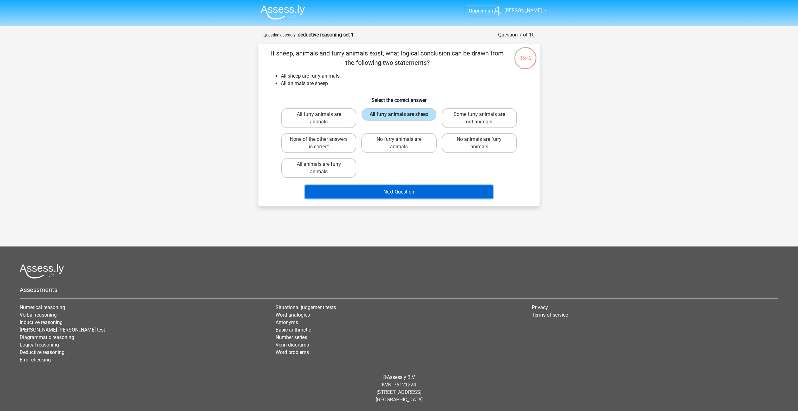
click at [389, 195] on button "Next Question" at bounding box center [399, 191] width 188 height 13
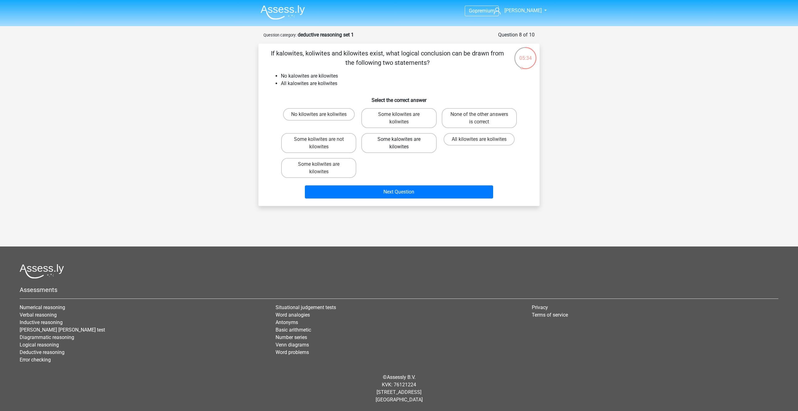
click at [408, 150] on label "Some kalowites are kilowites" at bounding box center [398, 143] width 75 height 20
click at [403, 143] on input "Some kalowites are kilowites" at bounding box center [401, 141] width 4 height 4
radio input "true"
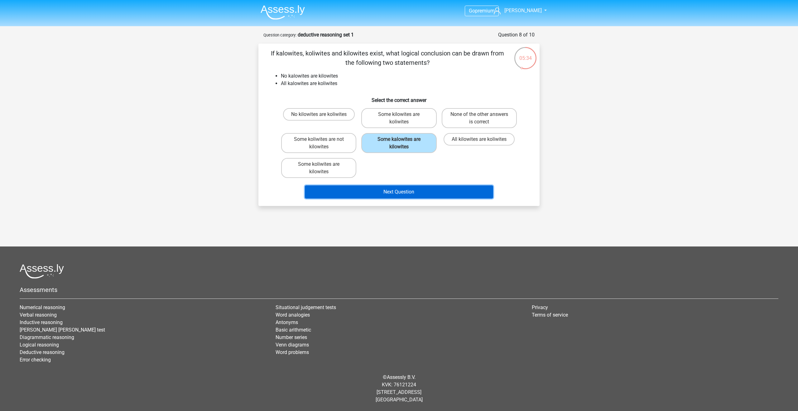
click at [411, 191] on button "Next Question" at bounding box center [399, 191] width 188 height 13
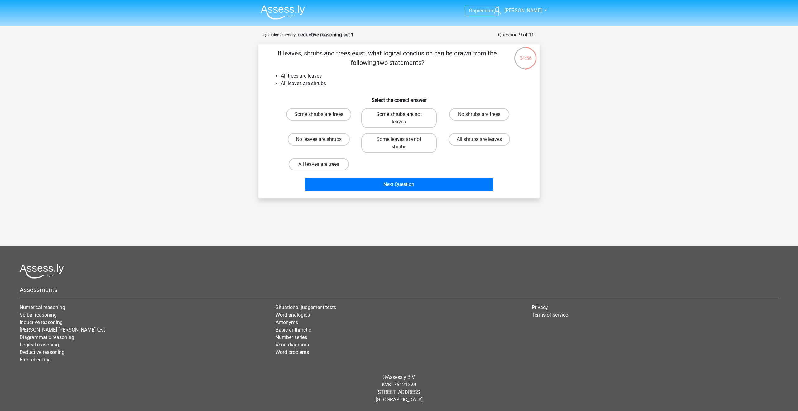
click at [410, 122] on label "Some shrubs are not leaves" at bounding box center [398, 118] width 75 height 20
click at [403, 118] on input "Some shrubs are not leaves" at bounding box center [401, 116] width 4 height 4
radio input "true"
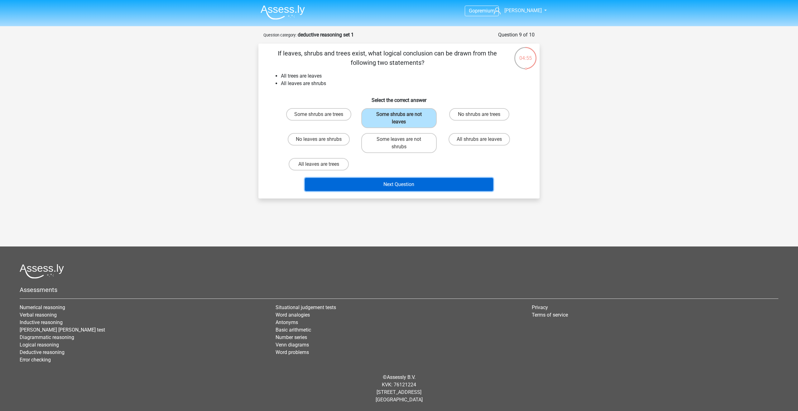
click at [402, 183] on button "Next Question" at bounding box center [399, 184] width 188 height 13
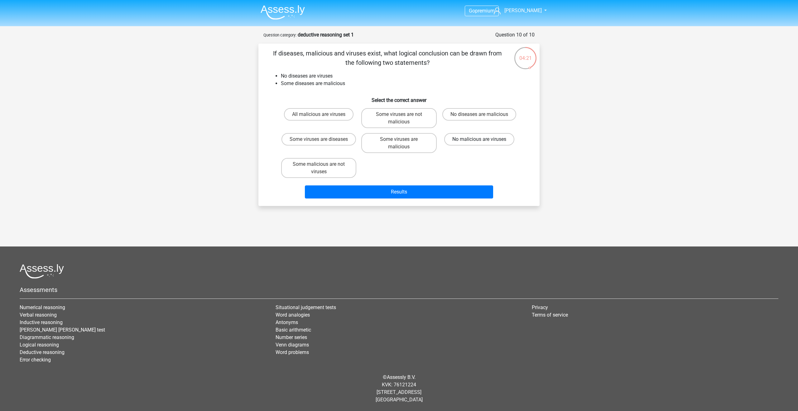
click at [487, 141] on label "No malicious are viruses" at bounding box center [479, 139] width 70 height 12
click at [483, 141] on input "No malicious are viruses" at bounding box center [481, 141] width 4 height 4
radio input "true"
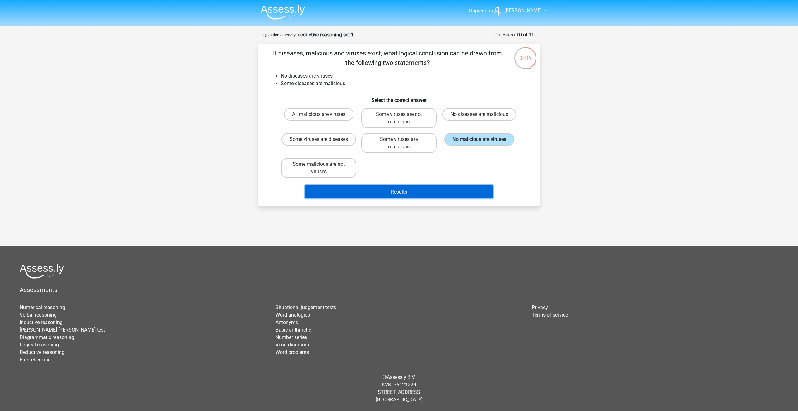
click at [455, 191] on button "Results" at bounding box center [399, 191] width 188 height 13
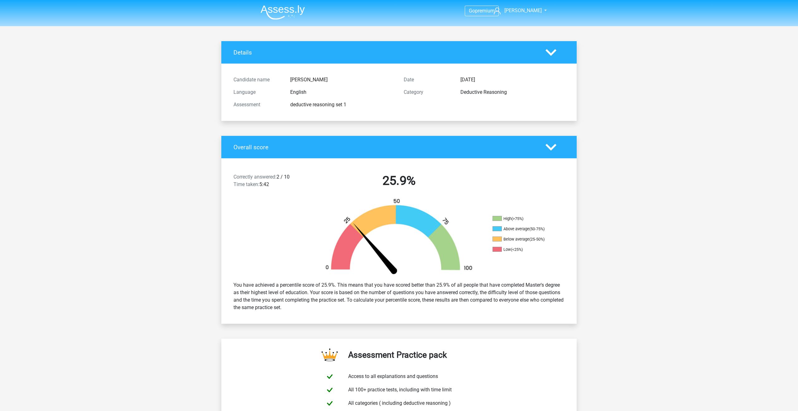
click at [288, 11] on img at bounding box center [282, 12] width 44 height 15
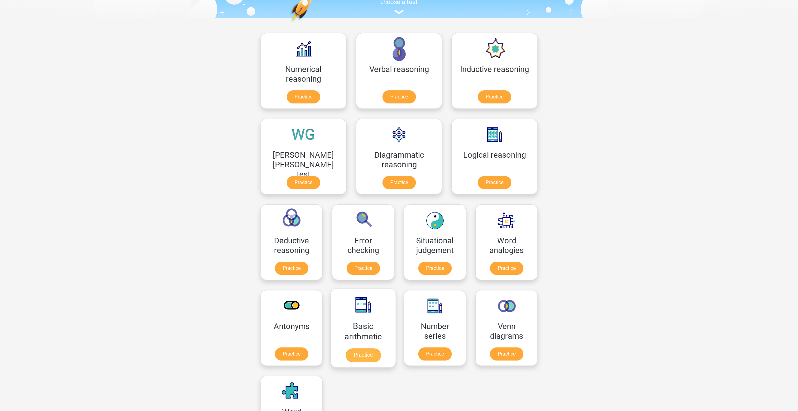
scroll to position [72, 0]
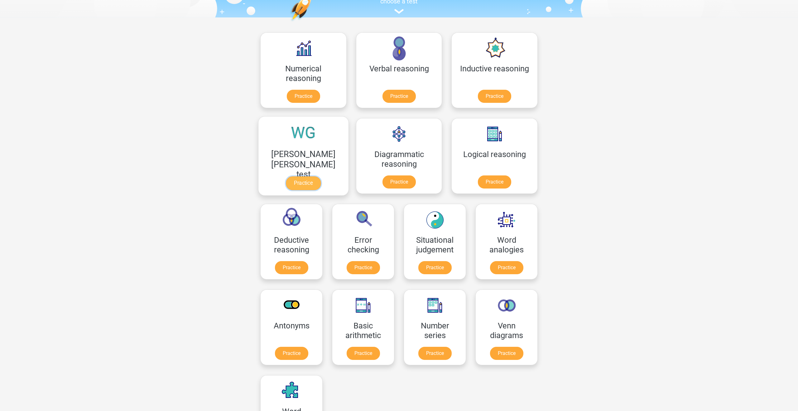
click at [321, 176] on link "Practice" at bounding box center [303, 183] width 35 height 14
click at [477, 185] on link "Practice" at bounding box center [494, 183] width 35 height 14
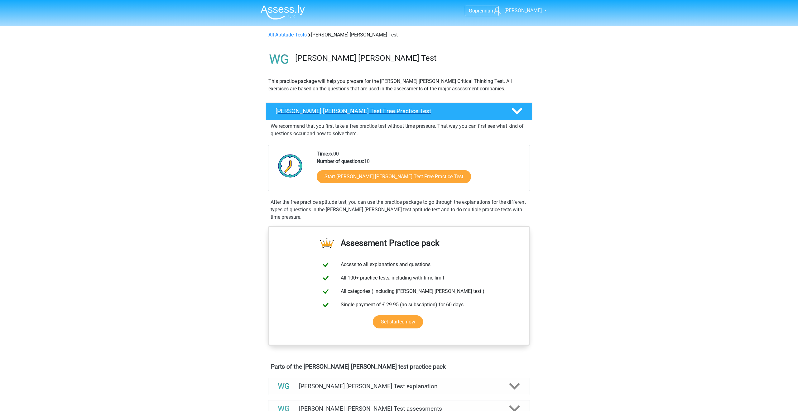
click at [520, 115] on icon at bounding box center [516, 111] width 11 height 11
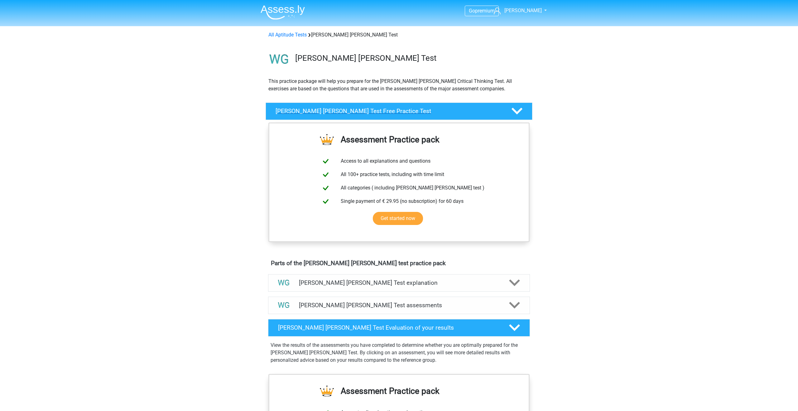
click at [520, 115] on icon at bounding box center [516, 111] width 11 height 11
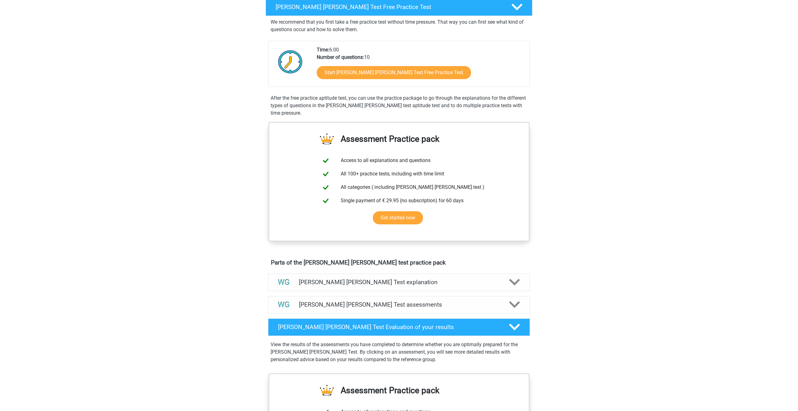
scroll to position [147, 0]
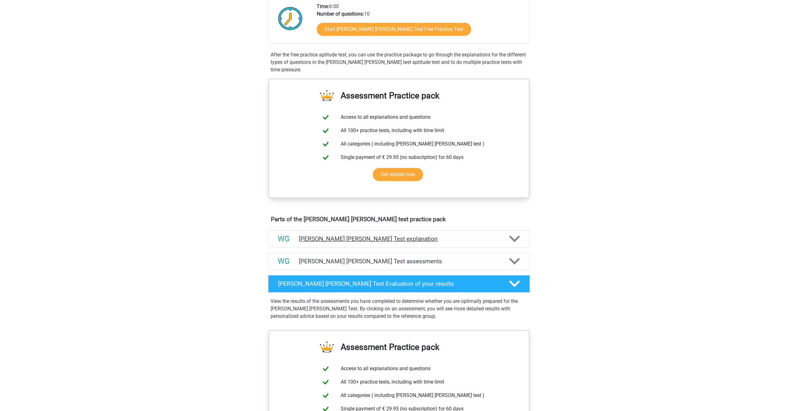
click at [517, 240] on icon at bounding box center [514, 238] width 11 height 11
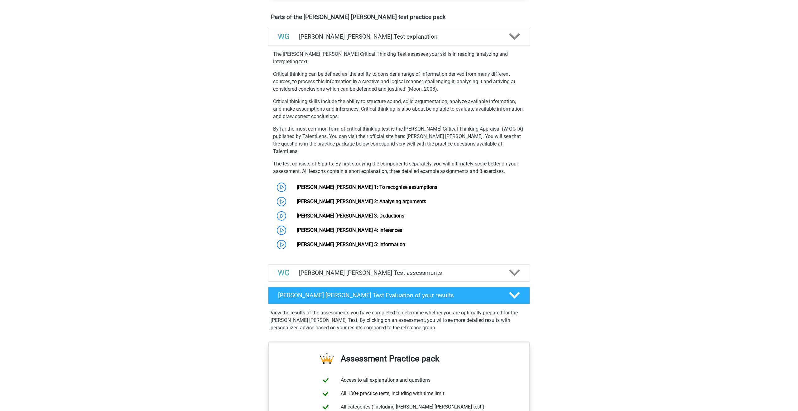
scroll to position [351, 0]
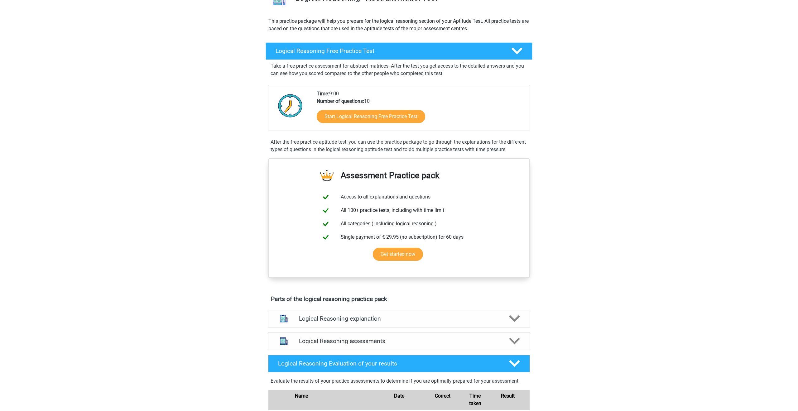
scroll to position [86, 0]
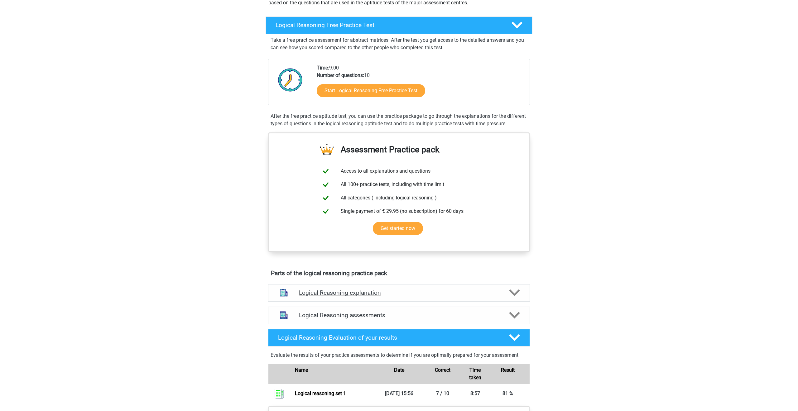
click at [451, 296] on h4 "Logical Reasoning explanation" at bounding box center [399, 292] width 200 height 7
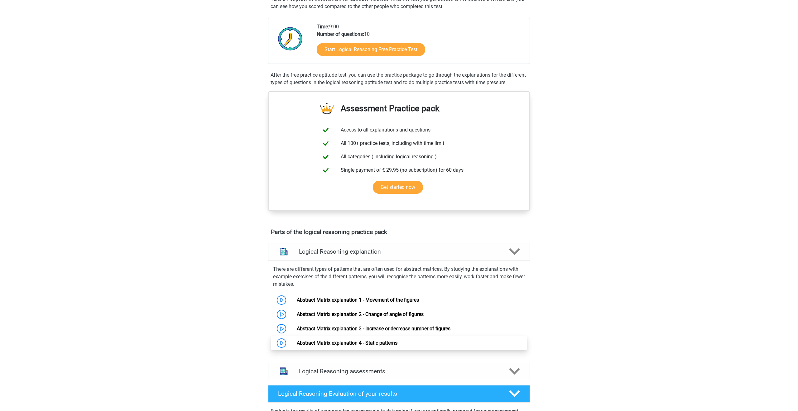
scroll to position [0, 0]
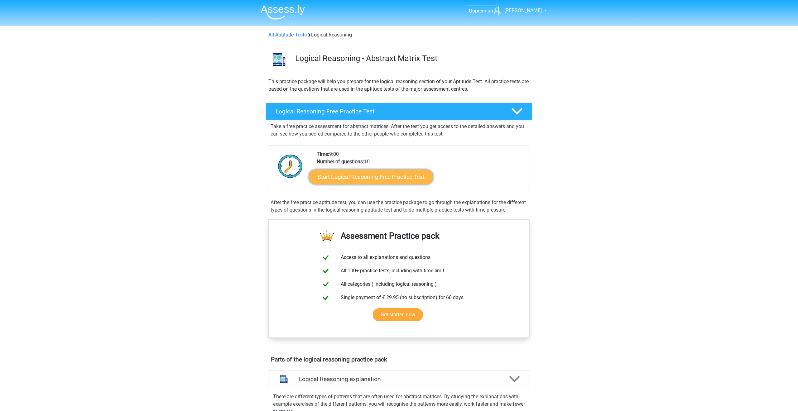
click at [383, 172] on link "Start Logical Reasoning Free Practice Test" at bounding box center [370, 176] width 125 height 15
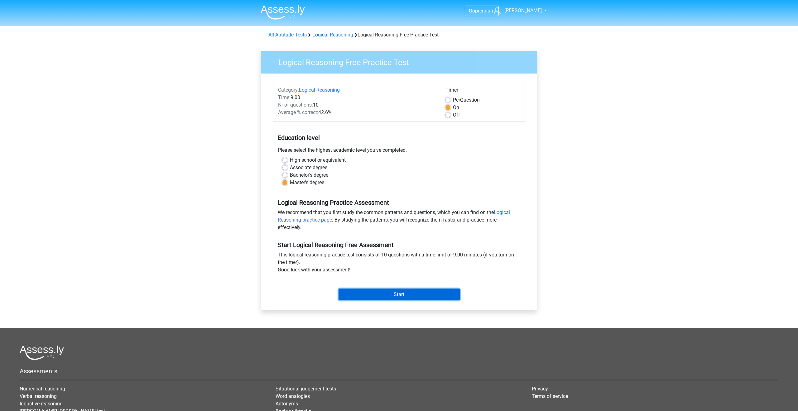
click at [372, 295] on input "Start" at bounding box center [398, 295] width 121 height 12
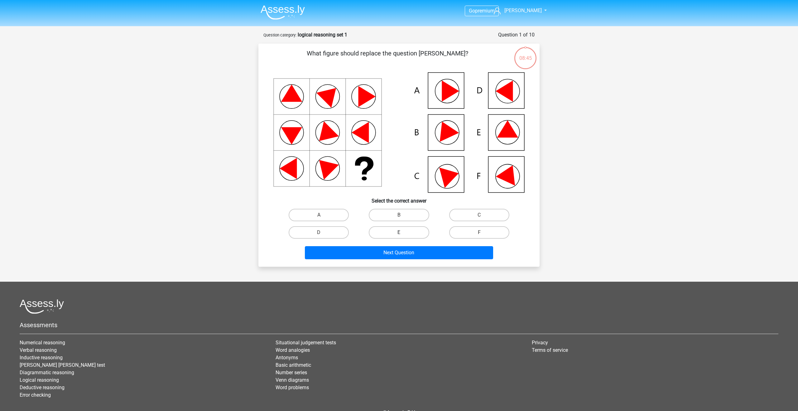
click at [393, 234] on label "E" at bounding box center [399, 232] width 60 height 12
click at [399, 234] on input "E" at bounding box center [401, 234] width 4 height 4
radio input "true"
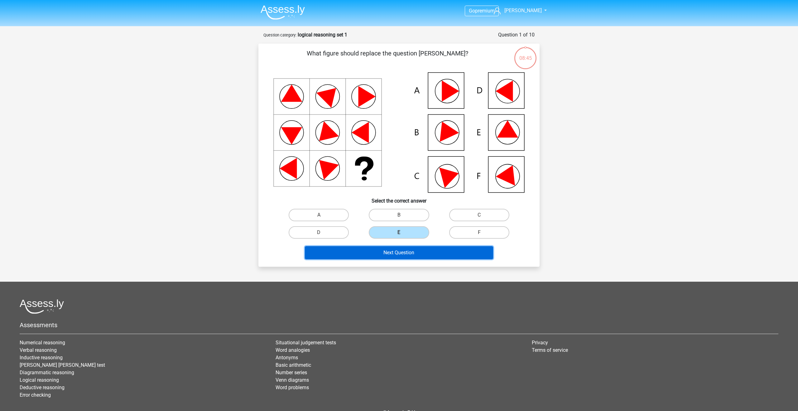
click at [397, 258] on button "Next Question" at bounding box center [399, 252] width 188 height 13
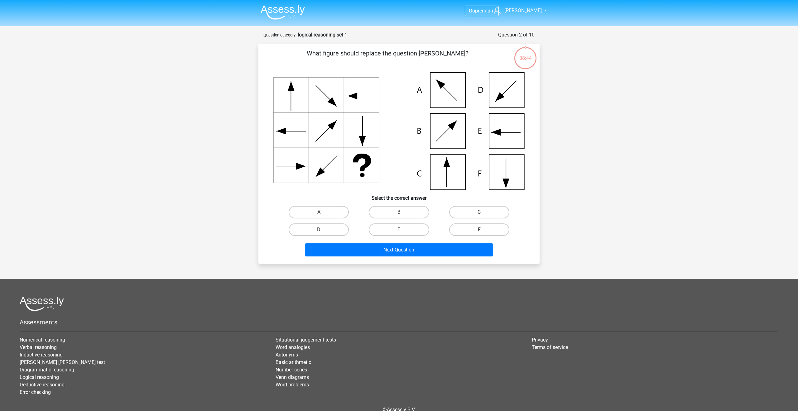
scroll to position [31, 0]
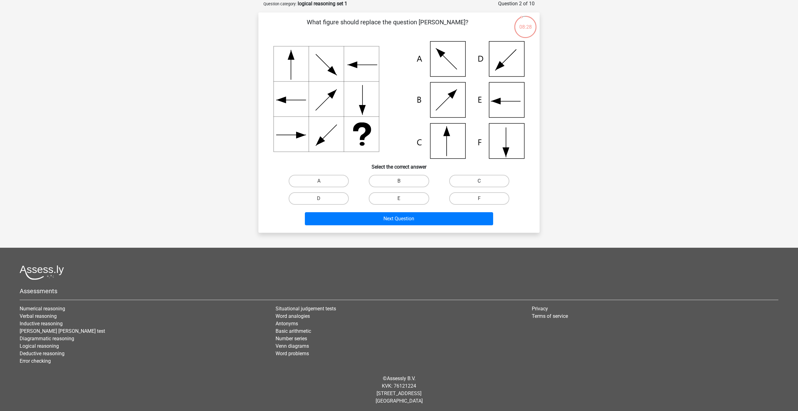
click at [465, 181] on label "C" at bounding box center [479, 181] width 60 height 12
click at [479, 181] on input "C" at bounding box center [481, 183] width 4 height 4
radio input "true"
click at [444, 223] on button "Next Question" at bounding box center [399, 218] width 188 height 13
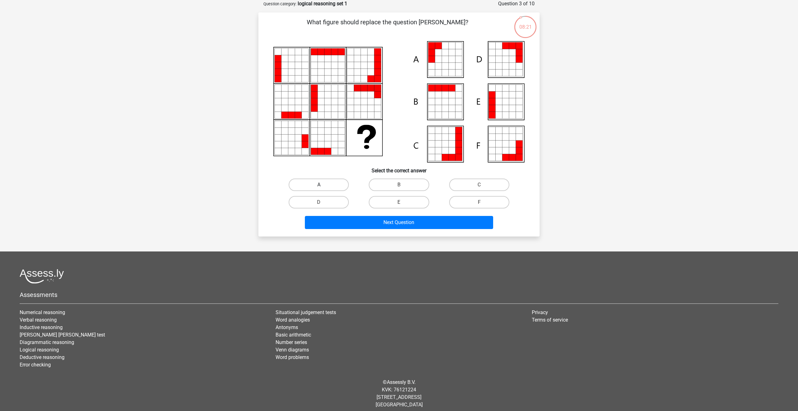
click at [341, 185] on label "A" at bounding box center [319, 185] width 60 height 12
click at [323, 185] on input "A" at bounding box center [321, 187] width 4 height 4
radio input "true"
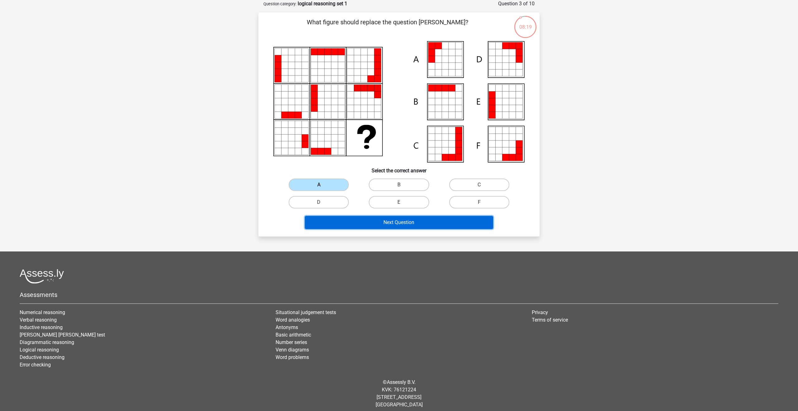
click at [387, 222] on button "Next Question" at bounding box center [399, 222] width 188 height 13
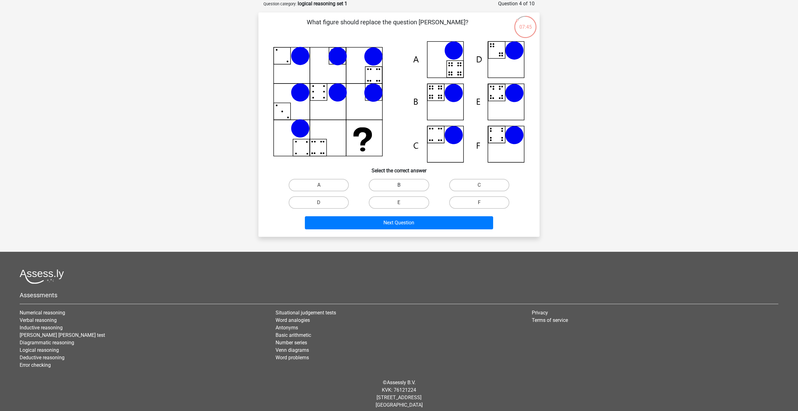
click at [398, 183] on label "B" at bounding box center [399, 185] width 60 height 12
click at [399, 185] on input "B" at bounding box center [401, 187] width 4 height 4
radio input "true"
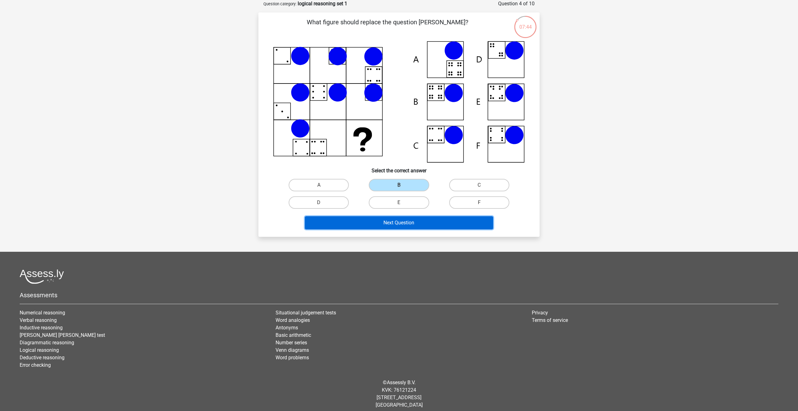
click at [405, 224] on button "Next Question" at bounding box center [399, 222] width 188 height 13
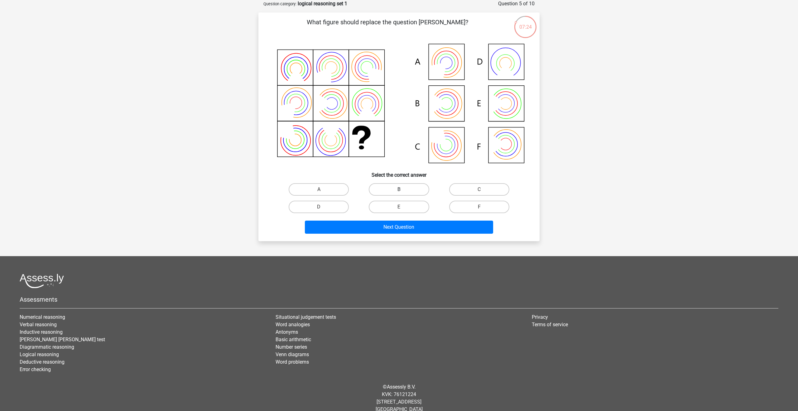
click at [398, 188] on label "B" at bounding box center [399, 189] width 60 height 12
click at [399, 189] on input "B" at bounding box center [401, 191] width 4 height 4
radio input "true"
click at [412, 227] on button "Next Question" at bounding box center [399, 227] width 188 height 13
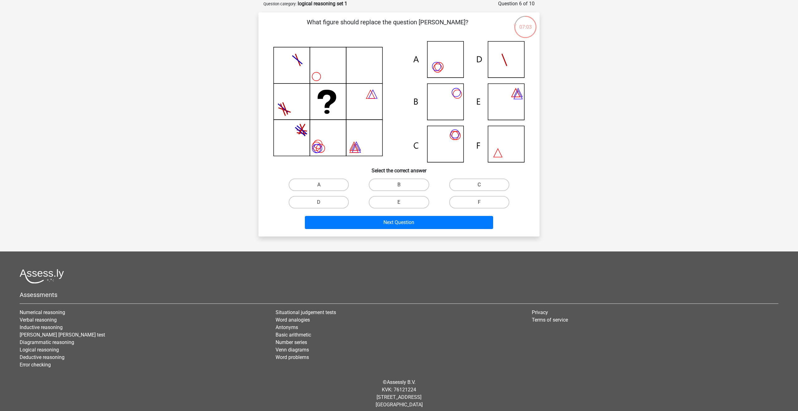
click at [462, 184] on label "C" at bounding box center [479, 185] width 60 height 12
click at [479, 185] on input "C" at bounding box center [481, 187] width 4 height 4
radio input "true"
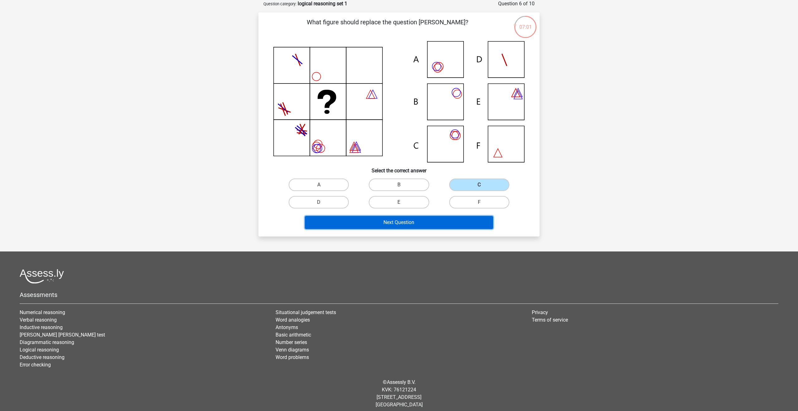
click at [444, 222] on button "Next Question" at bounding box center [399, 222] width 188 height 13
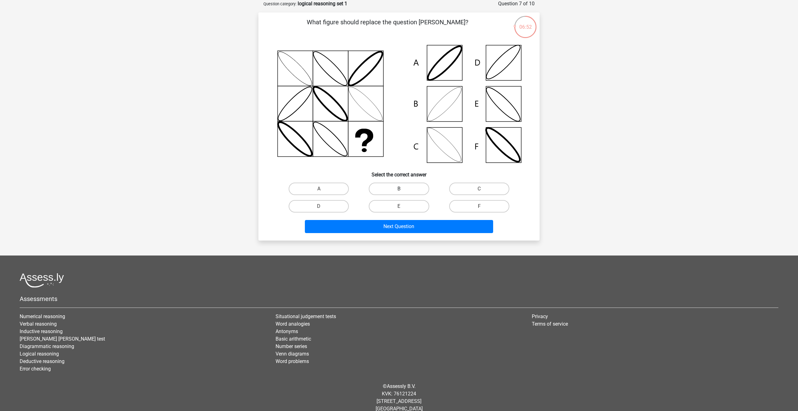
click at [412, 188] on label "B" at bounding box center [399, 189] width 60 height 12
click at [403, 189] on input "B" at bounding box center [401, 191] width 4 height 4
radio input "true"
click at [412, 224] on button "Next Question" at bounding box center [399, 226] width 188 height 13
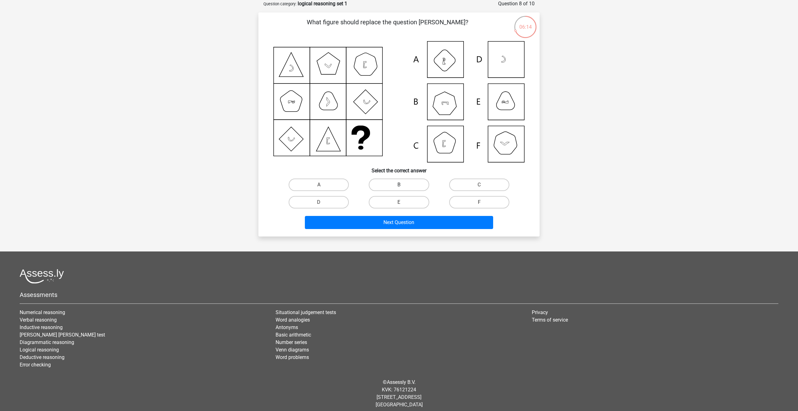
click at [403, 184] on label "B" at bounding box center [399, 185] width 60 height 12
click at [403, 185] on input "B" at bounding box center [401, 187] width 4 height 4
radio input "true"
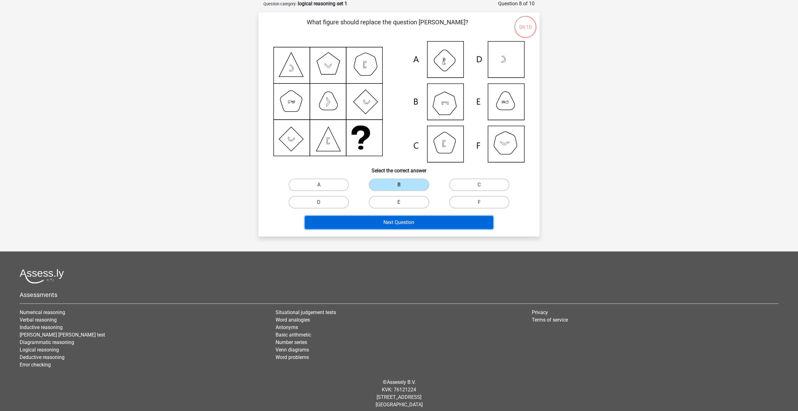
click at [410, 227] on button "Next Question" at bounding box center [399, 222] width 188 height 13
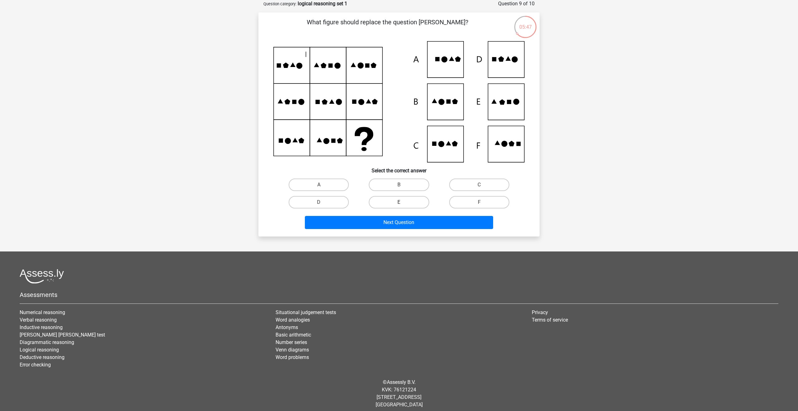
click at [416, 201] on label "E" at bounding box center [399, 202] width 60 height 12
click at [403, 202] on input "E" at bounding box center [401, 204] width 4 height 4
radio input "true"
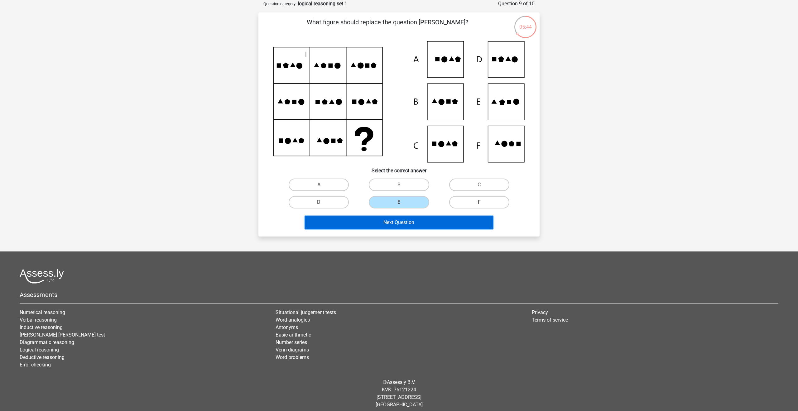
click at [409, 221] on button "Next Question" at bounding box center [399, 222] width 188 height 13
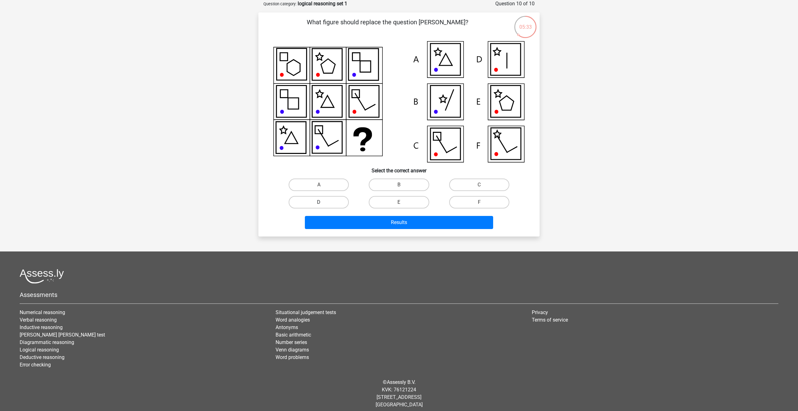
click at [333, 205] on label "D" at bounding box center [319, 202] width 60 height 12
click at [323, 205] on input "D" at bounding box center [321, 204] width 4 height 4
radio input "true"
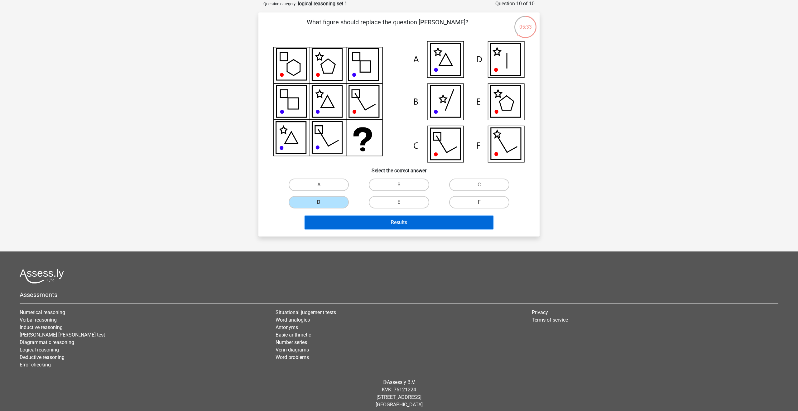
click at [393, 225] on button "Results" at bounding box center [399, 222] width 188 height 13
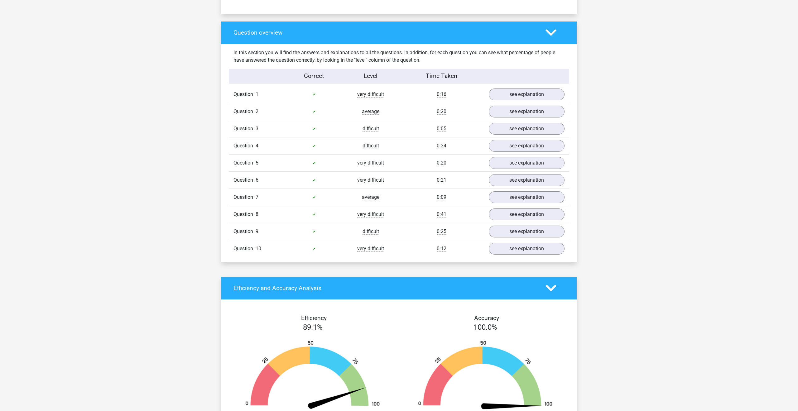
scroll to position [442, 0]
click at [515, 215] on link "see explanation" at bounding box center [526, 215] width 87 height 14
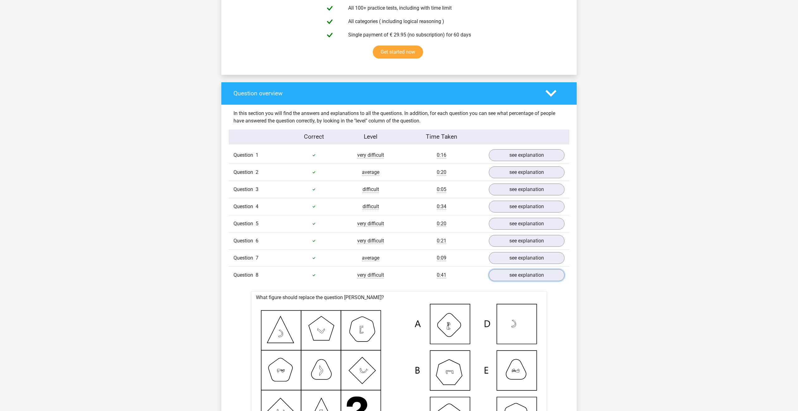
scroll to position [401, 0]
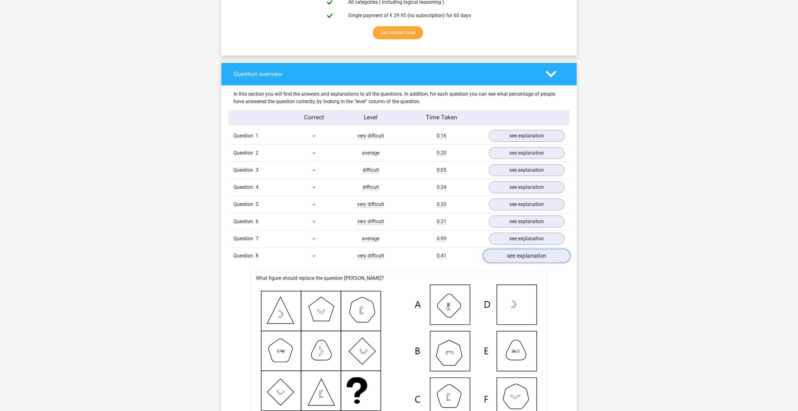
click at [492, 260] on link "see explanation" at bounding box center [526, 256] width 87 height 14
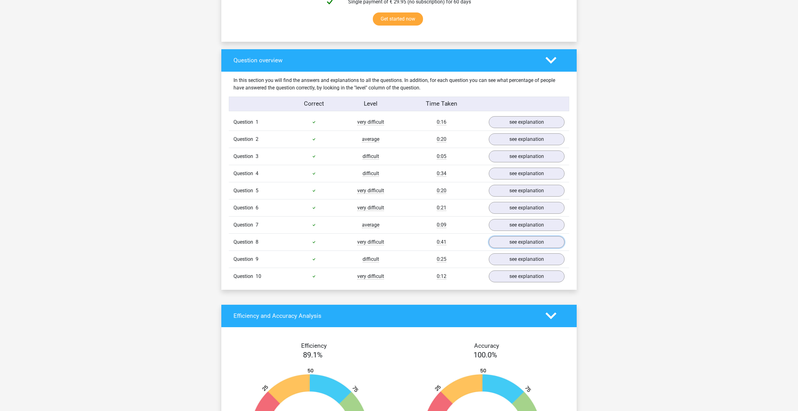
scroll to position [0, 0]
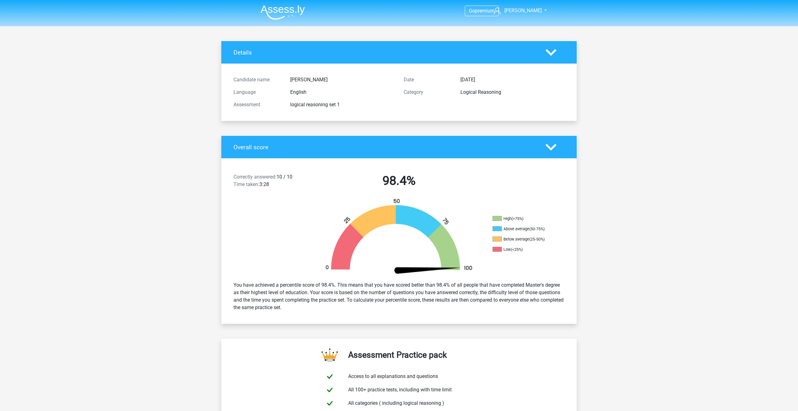
click at [279, 7] on img at bounding box center [282, 12] width 44 height 15
